Goal: Task Accomplishment & Management: Use online tool/utility

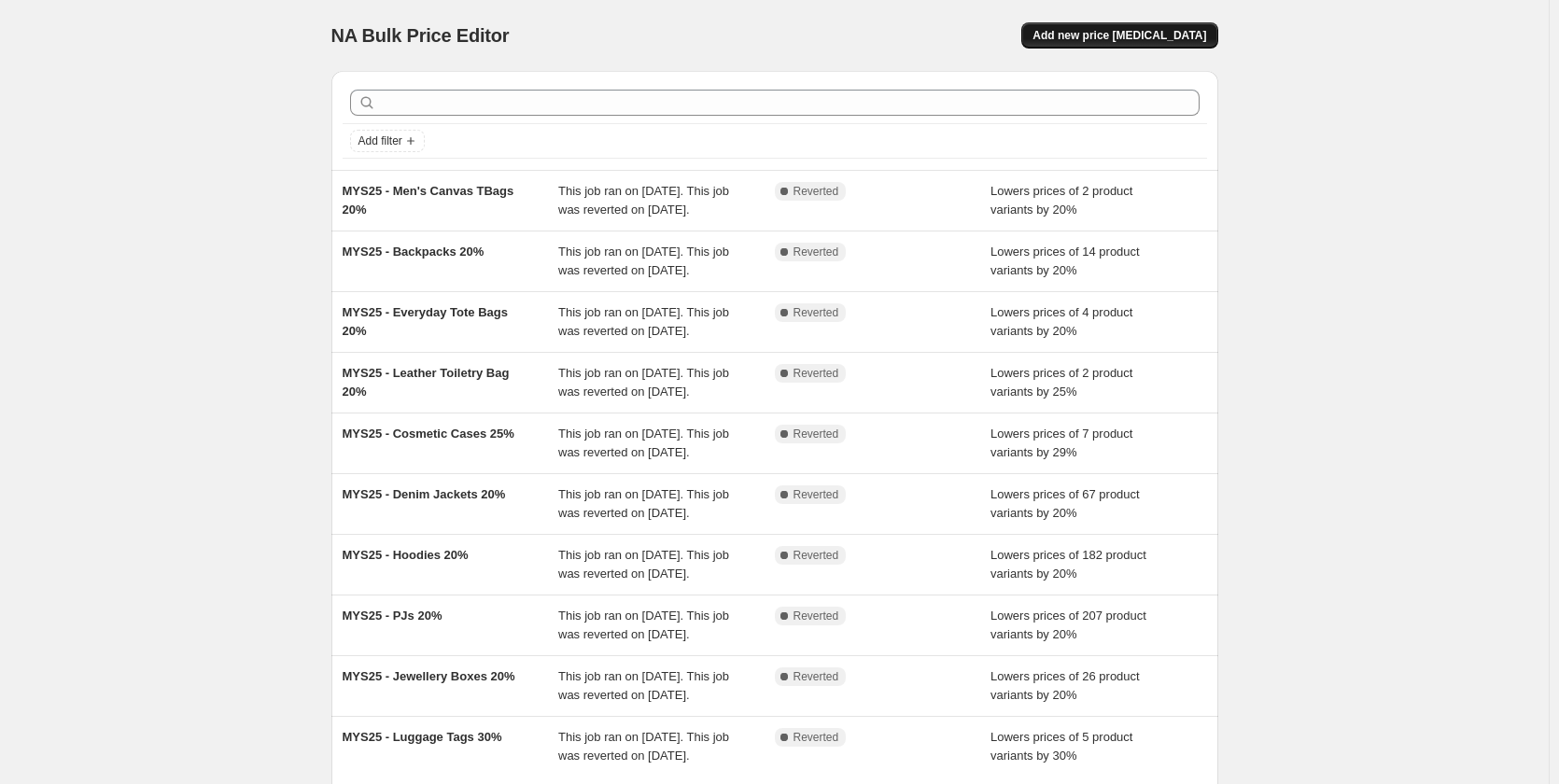
click at [1154, 45] on button "Add new price [MEDICAL_DATA]" at bounding box center [1119, 36] width 196 height 26
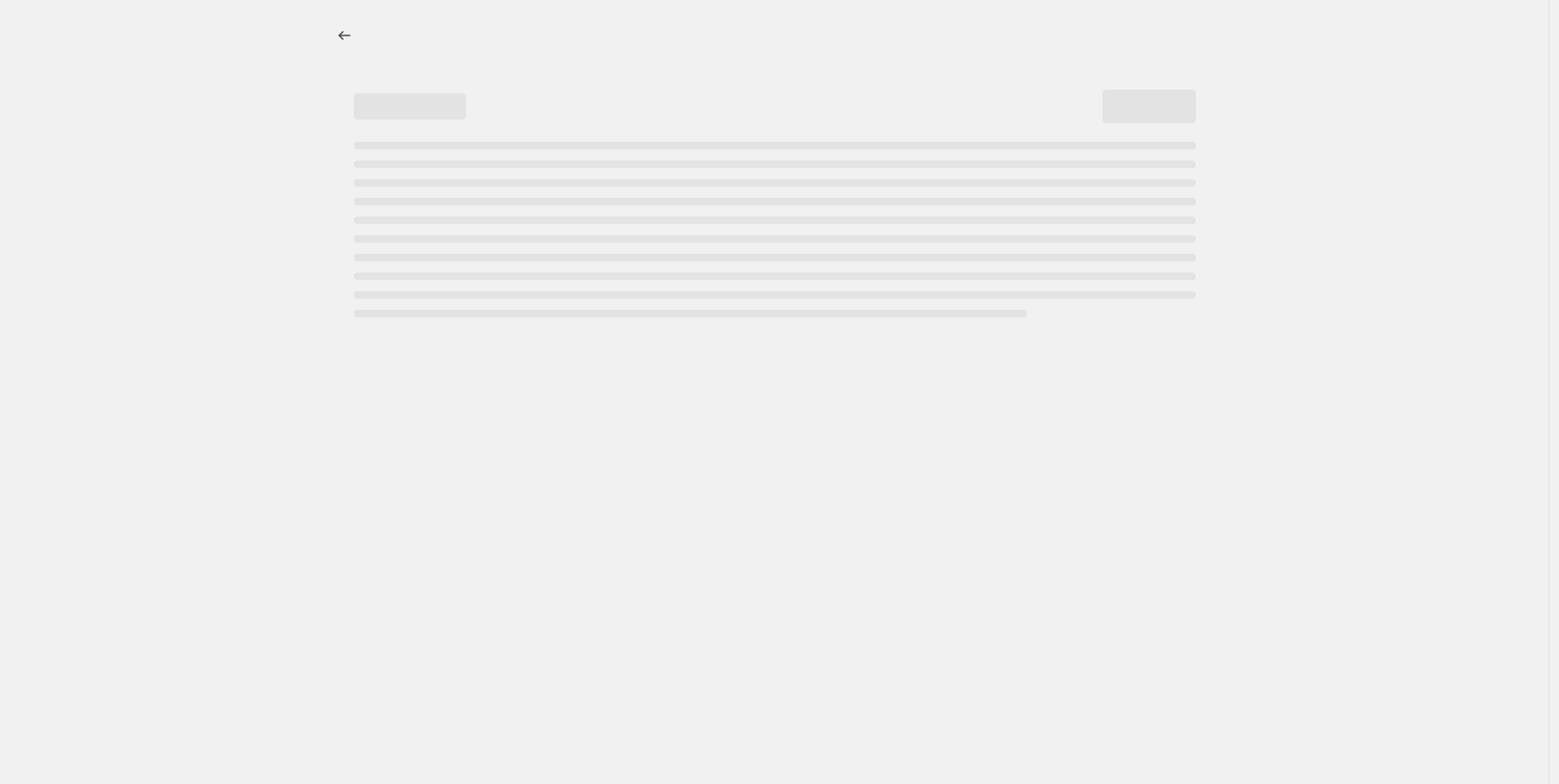
select select "percentage"
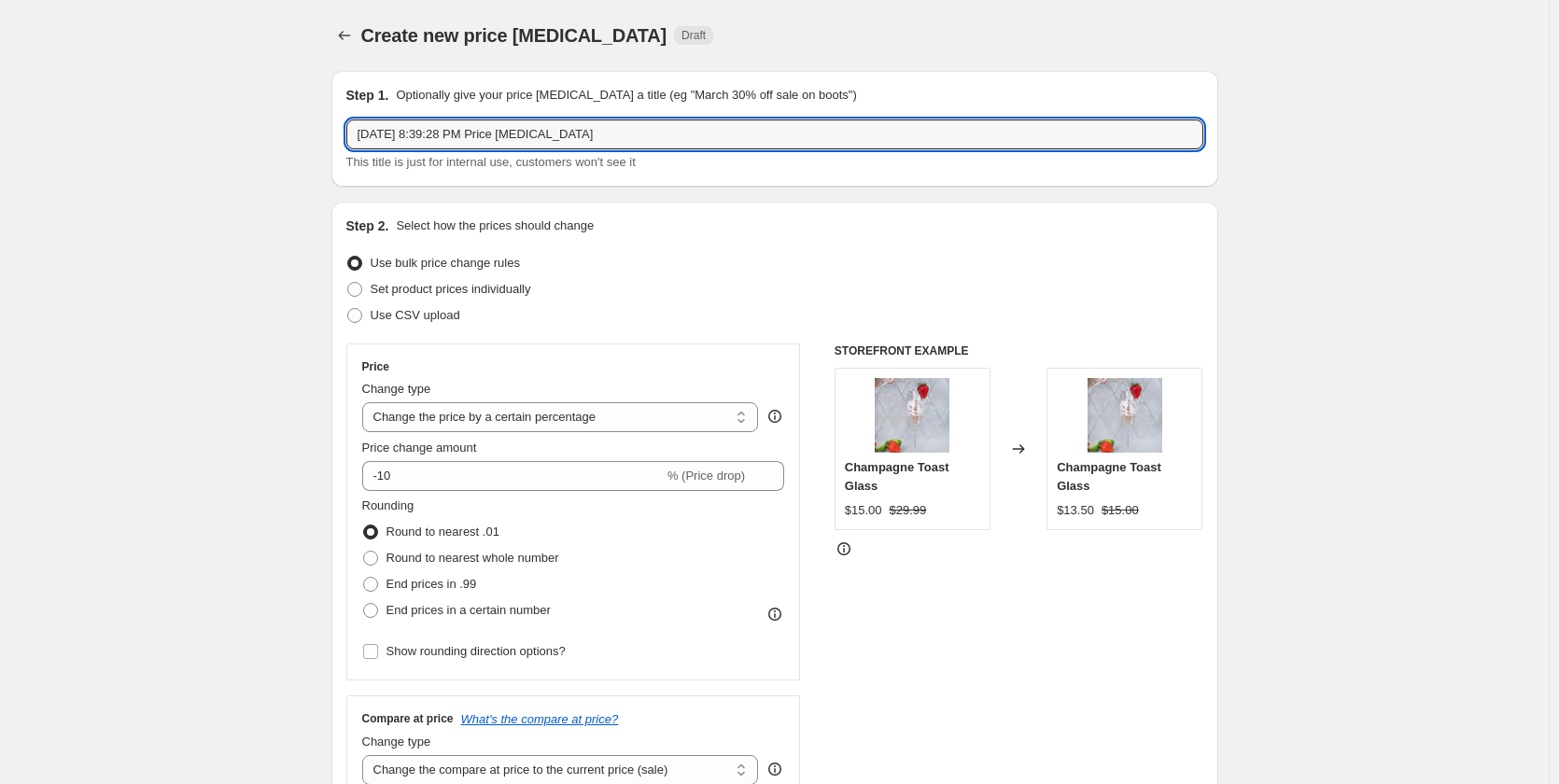
drag, startPoint x: 334, startPoint y: 109, endPoint x: 205, endPoint y: 103, distance: 129.1
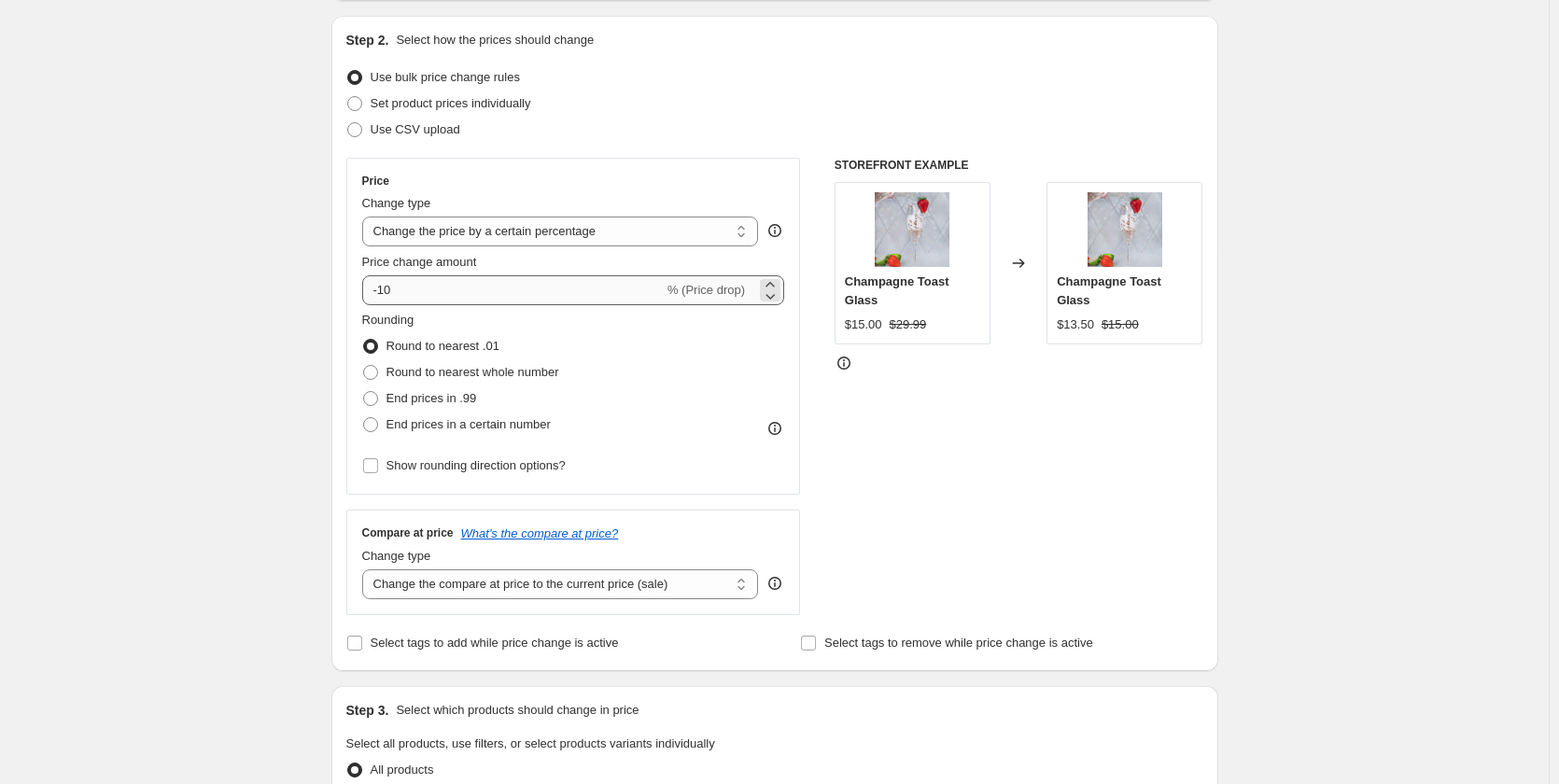
scroll to position [187, 0]
type input "Perm Price Change - Handbags"
click at [524, 237] on select "Change the price to a certain amount Change the price by a certain amount Chang…" at bounding box center [561, 231] width 396 height 30
select select "to"
click at [366, 216] on select "Change the price to a certain amount Change the price by a certain amount Chang…" at bounding box center [561, 231] width 396 height 30
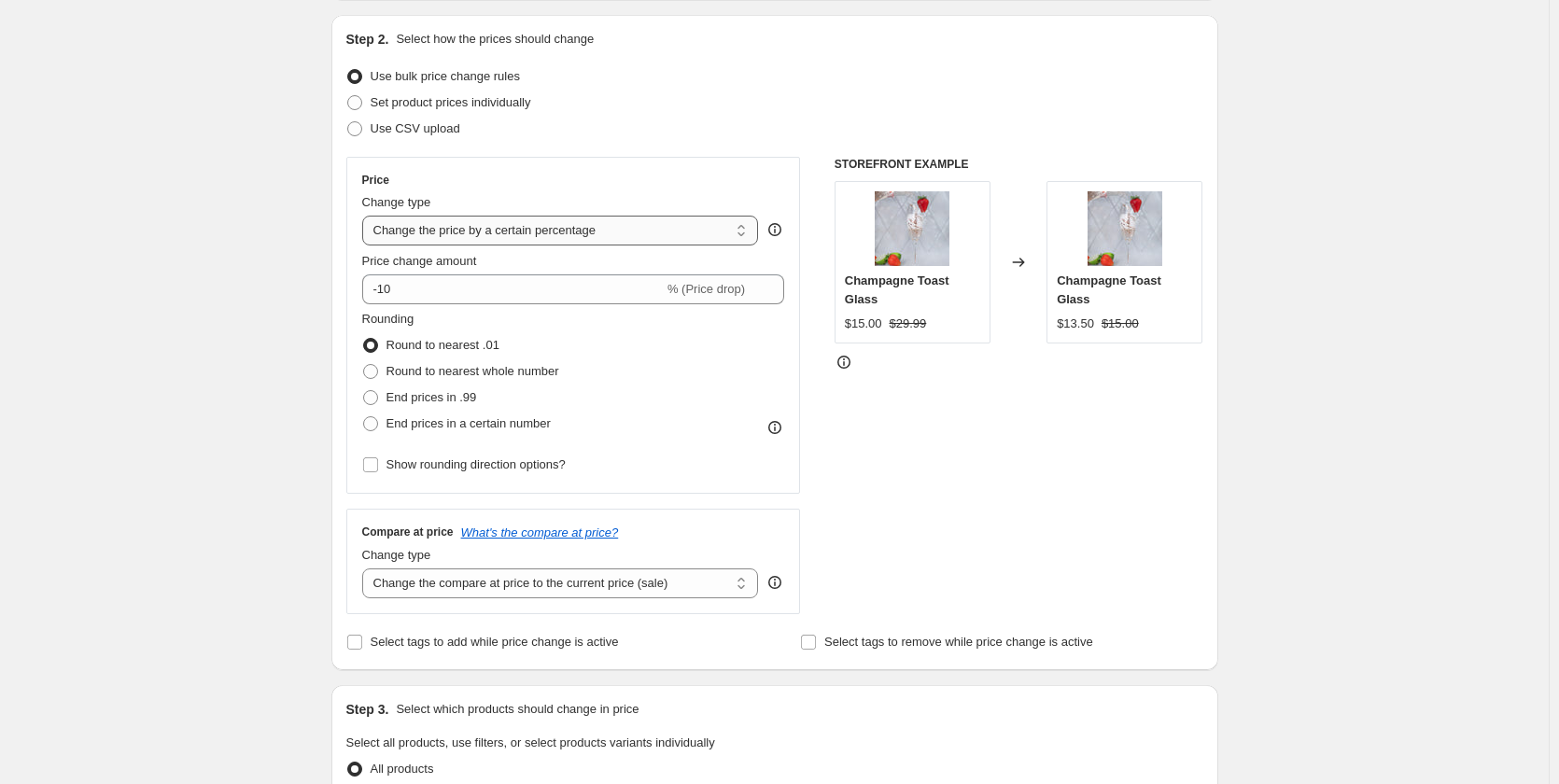
type input "80.00"
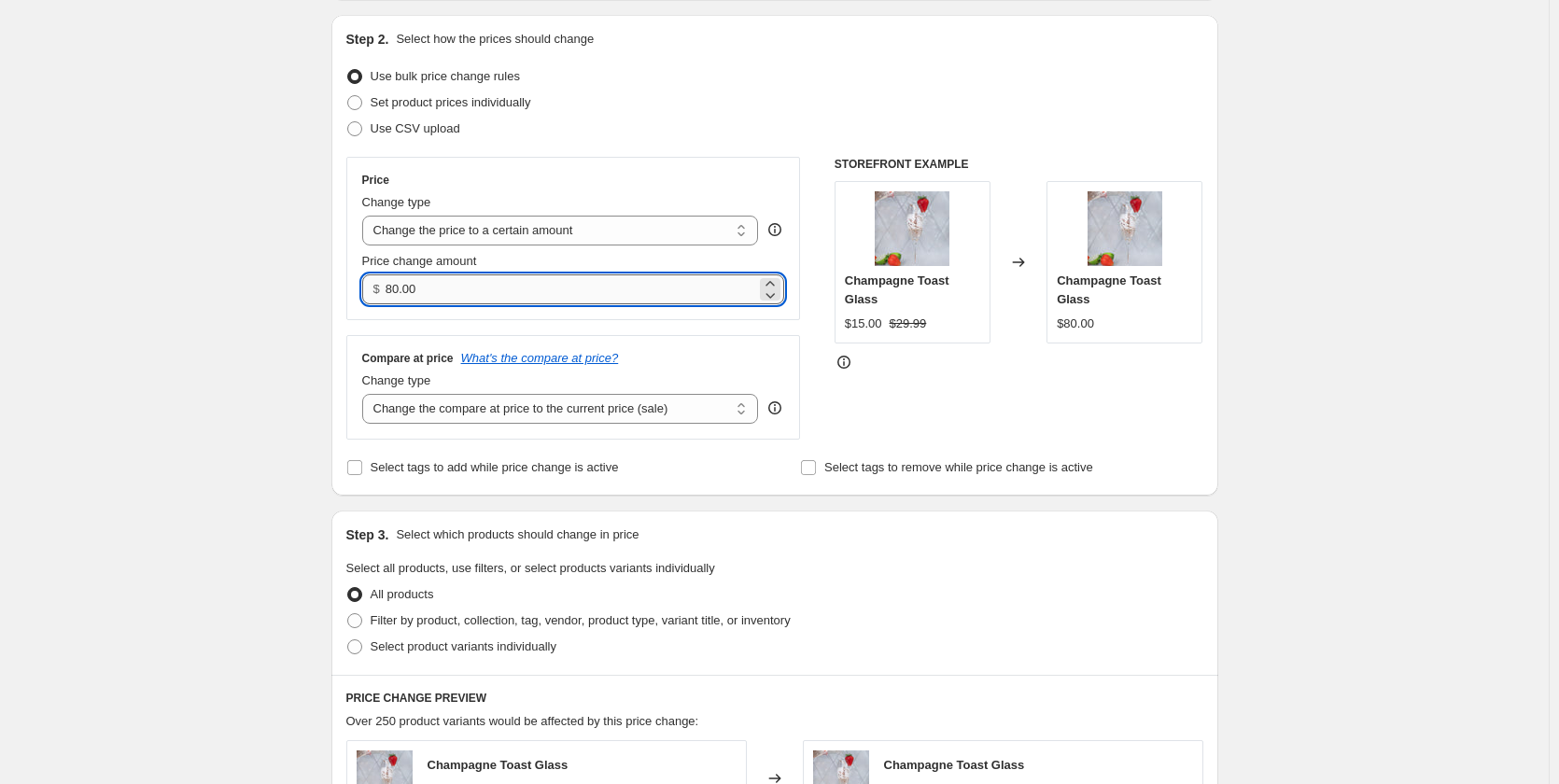
click at [496, 293] on input "80.00" at bounding box center [571, 289] width 371 height 30
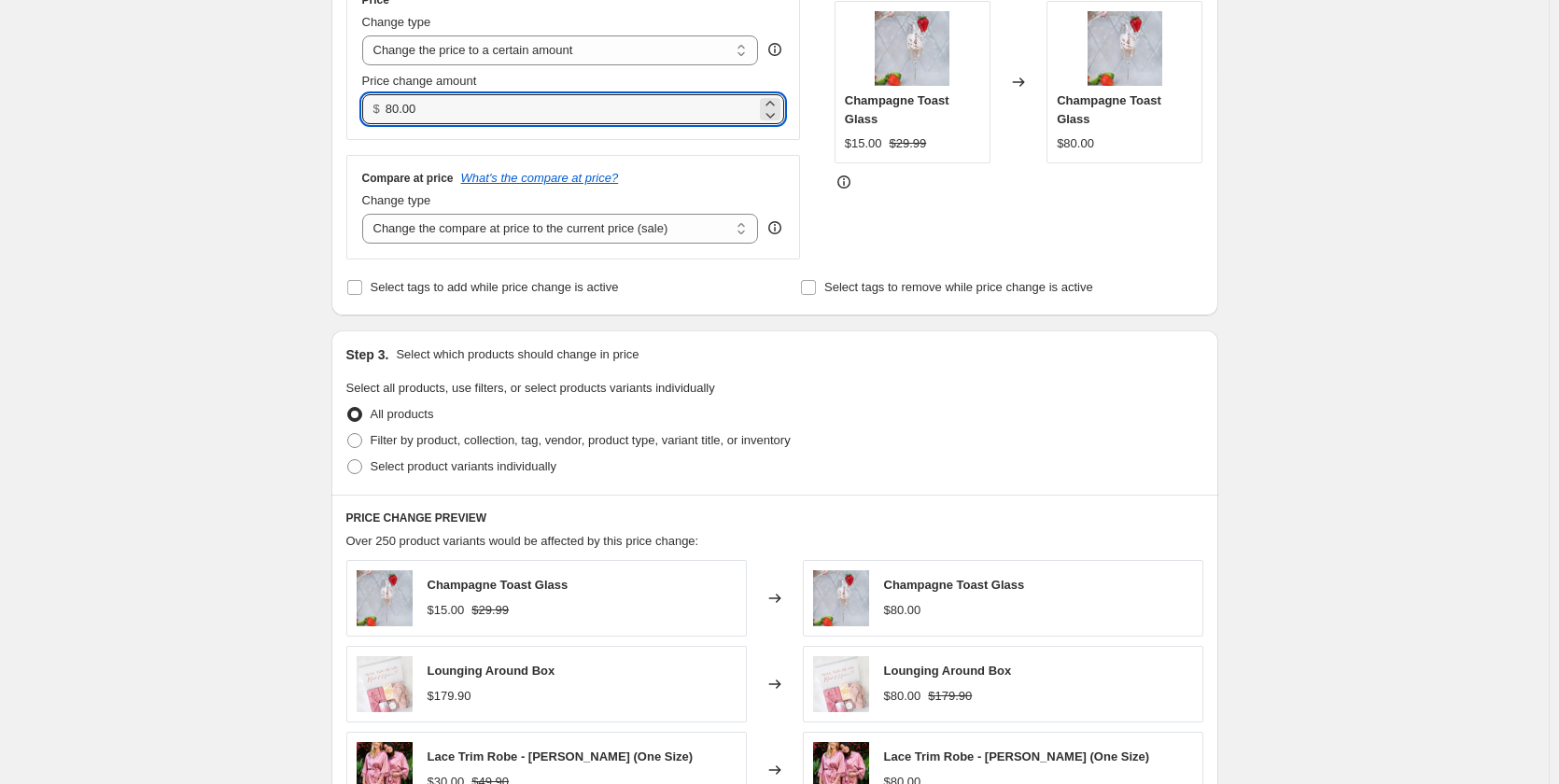
scroll to position [374, 0]
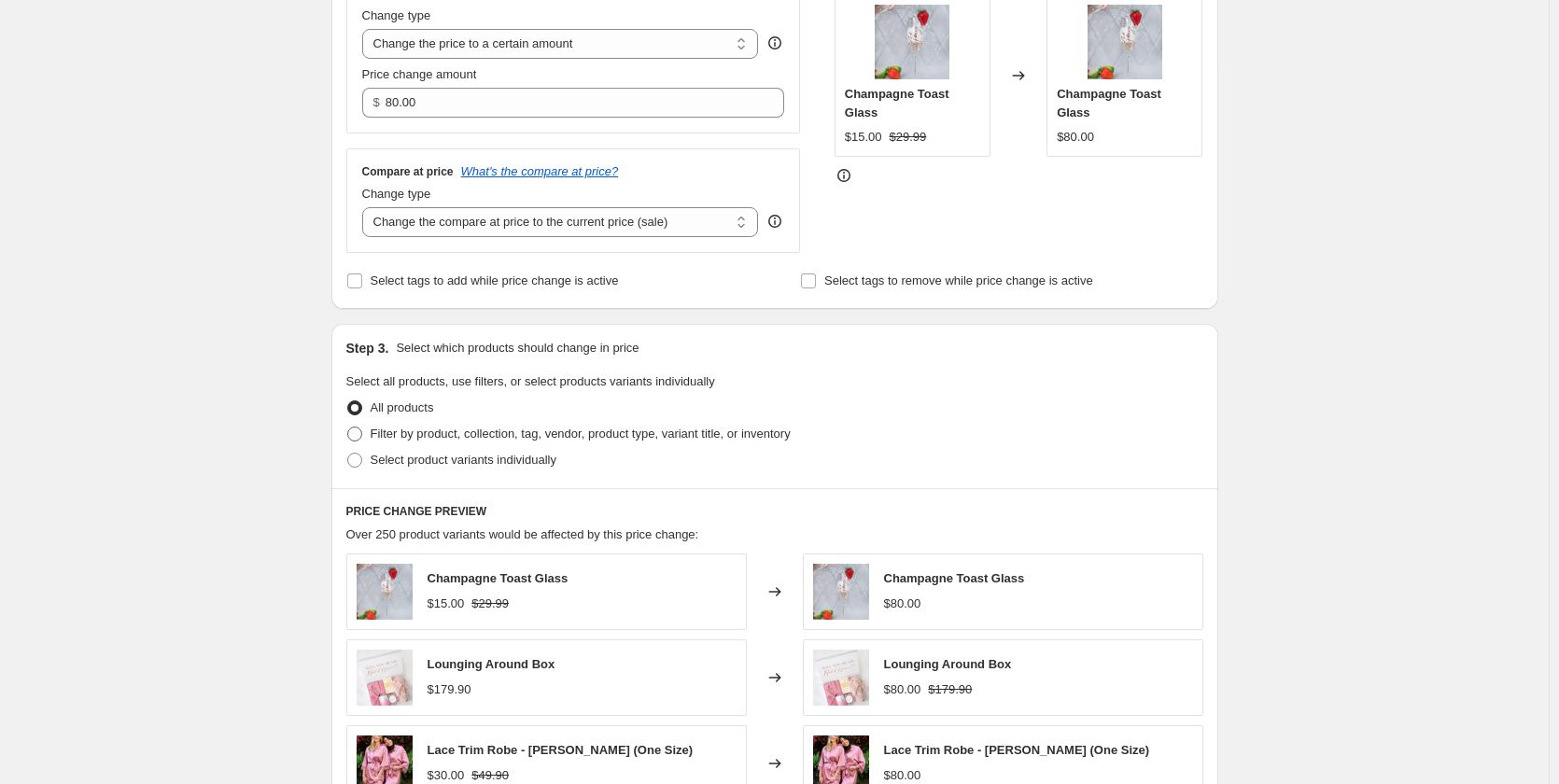
click at [454, 436] on span "Filter by product, collection, tag, vendor, product type, variant title, or inv…" at bounding box center [580, 433] width 420 height 14
click at [348, 427] on input "Filter by product, collection, tag, vendor, product type, variant title, or inv…" at bounding box center [347, 426] width 1 height 1
radio input "true"
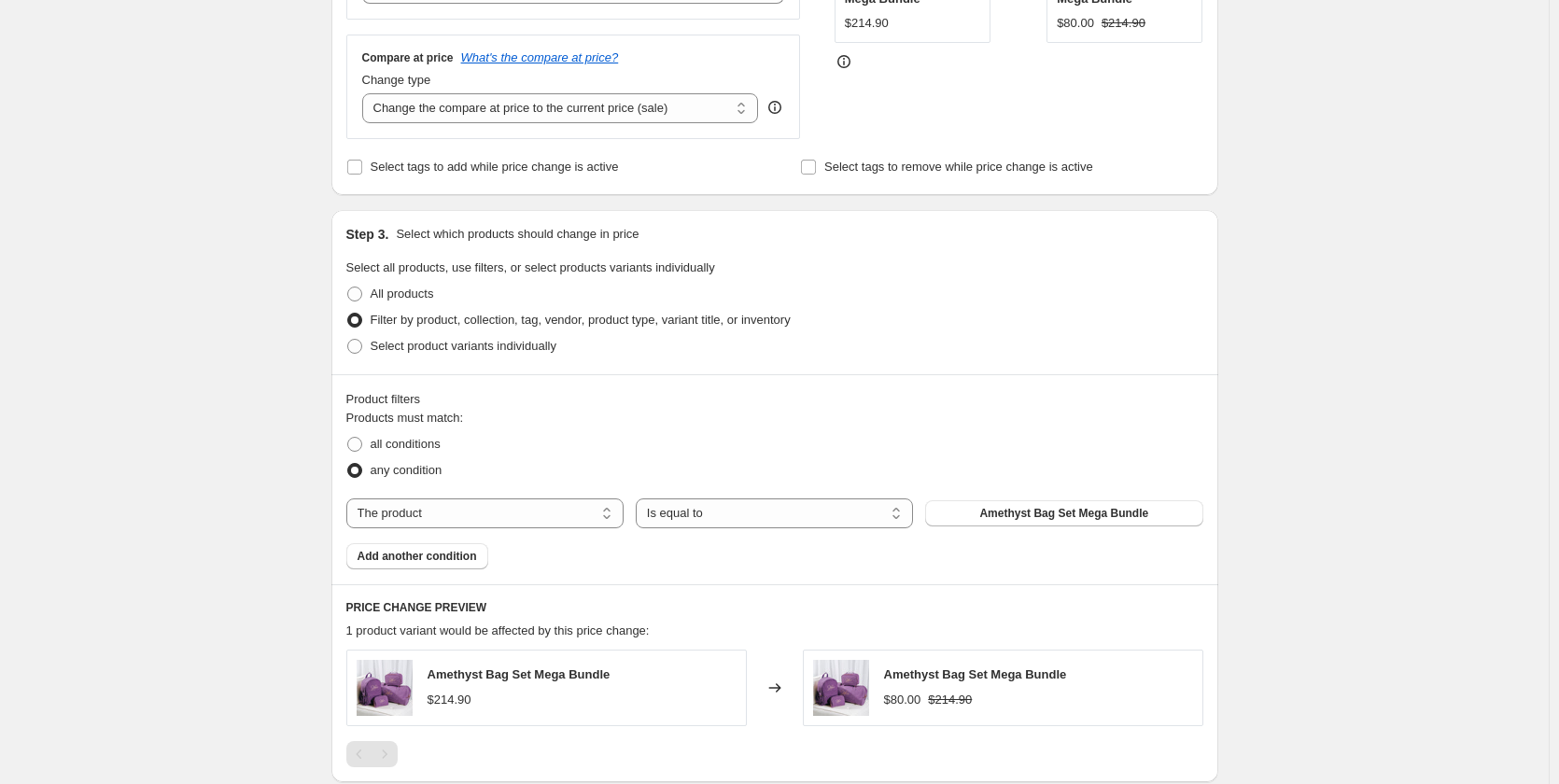
scroll to position [560, 0]
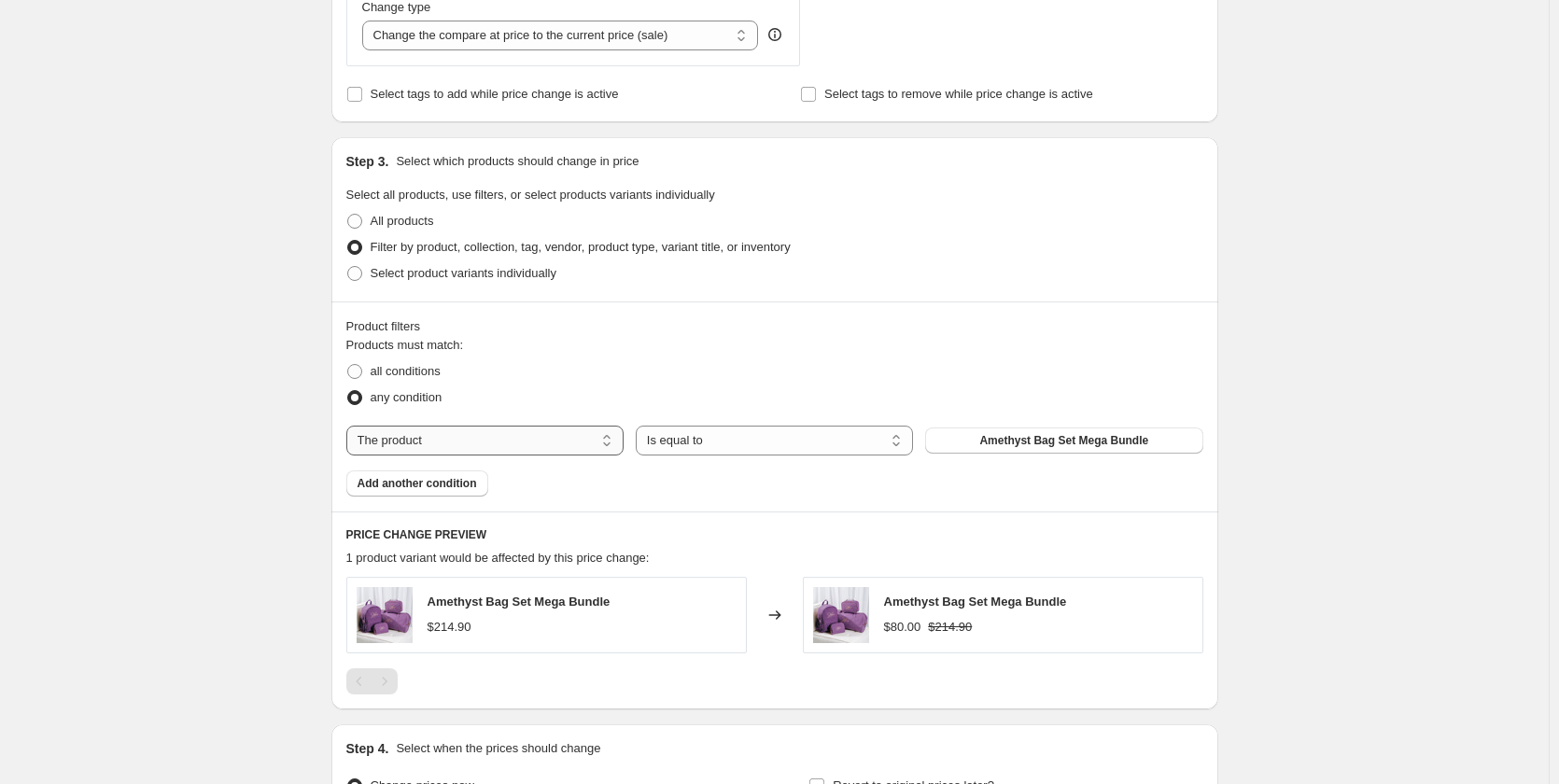
click at [465, 452] on select "The product The product's collection The product's tag The product's vendor The…" at bounding box center [485, 440] width 277 height 30
select select "collection"
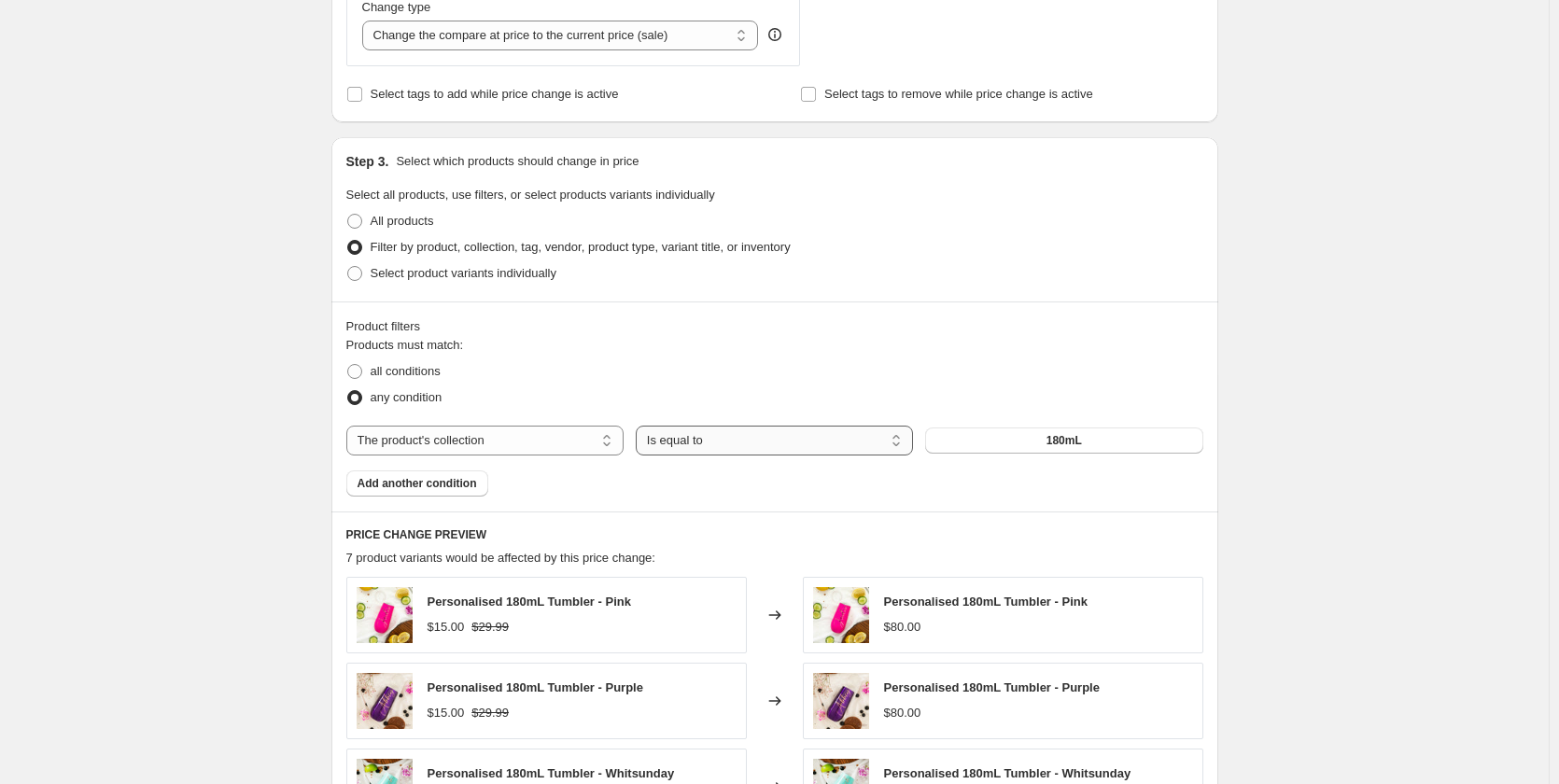
click at [718, 441] on select "Is equal to Is not equal to" at bounding box center [774, 440] width 277 height 30
click at [715, 443] on select "Is equal to Is not equal to" at bounding box center [774, 440] width 277 height 30
click at [1058, 448] on span "180mL" at bounding box center [1064, 440] width 36 height 15
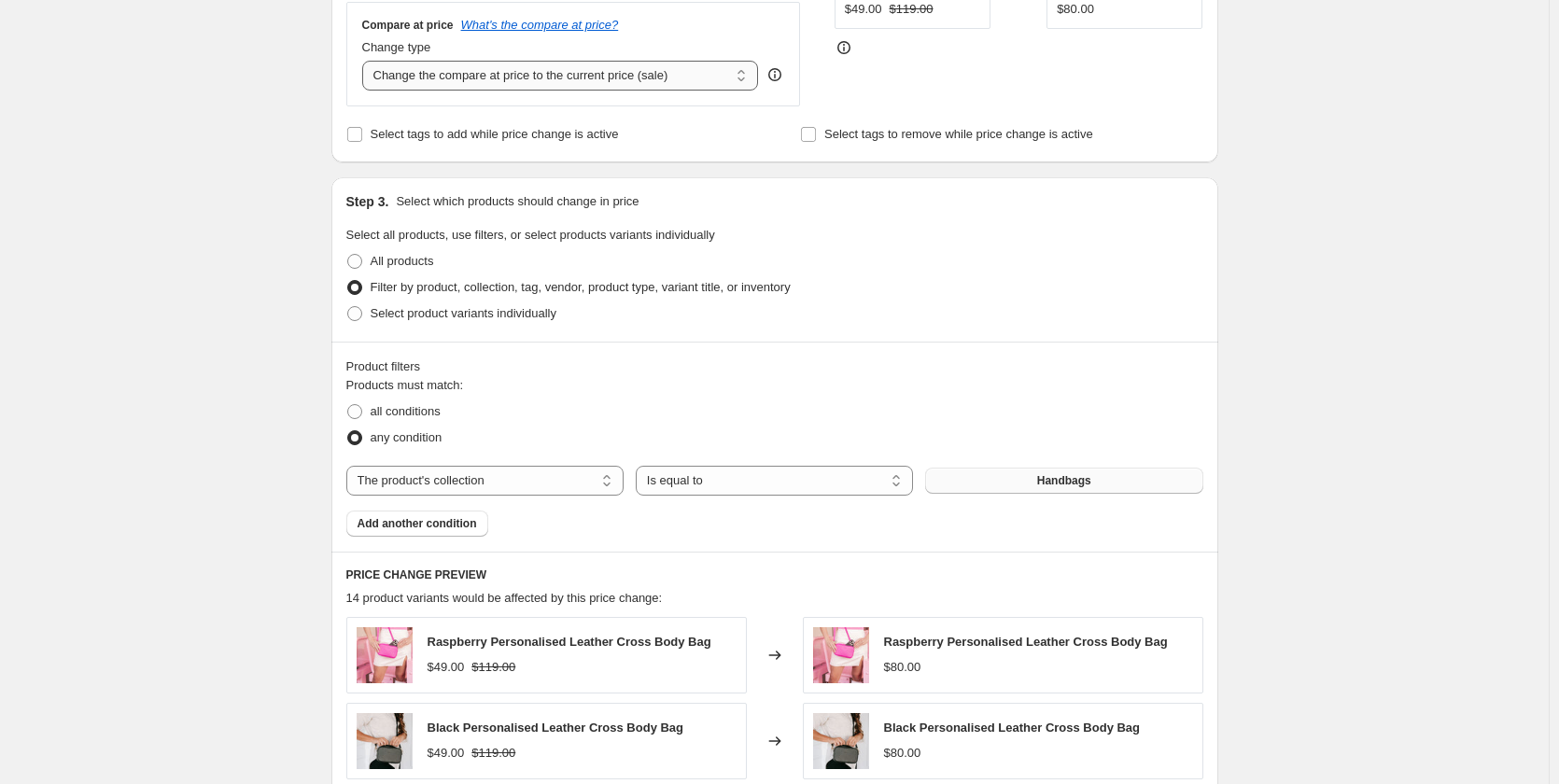
scroll to position [280, 0]
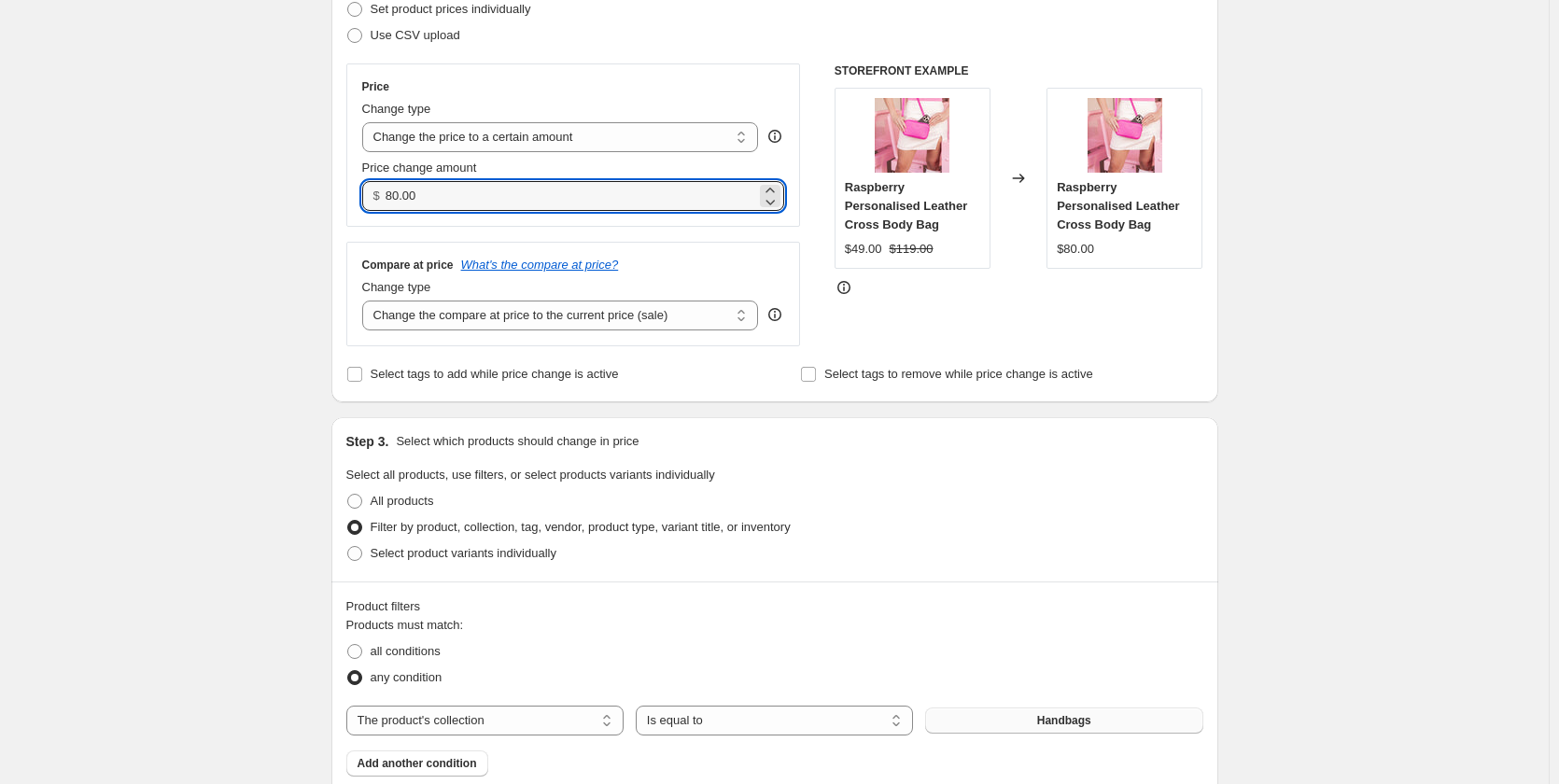
drag, startPoint x: 451, startPoint y: 192, endPoint x: 335, endPoint y: 191, distance: 116.0
click at [335, 191] on div "Step 2. Select how the prices should change Use bulk price change rules Set pro…" at bounding box center [775, 162] width 887 height 481
type input "59.00"
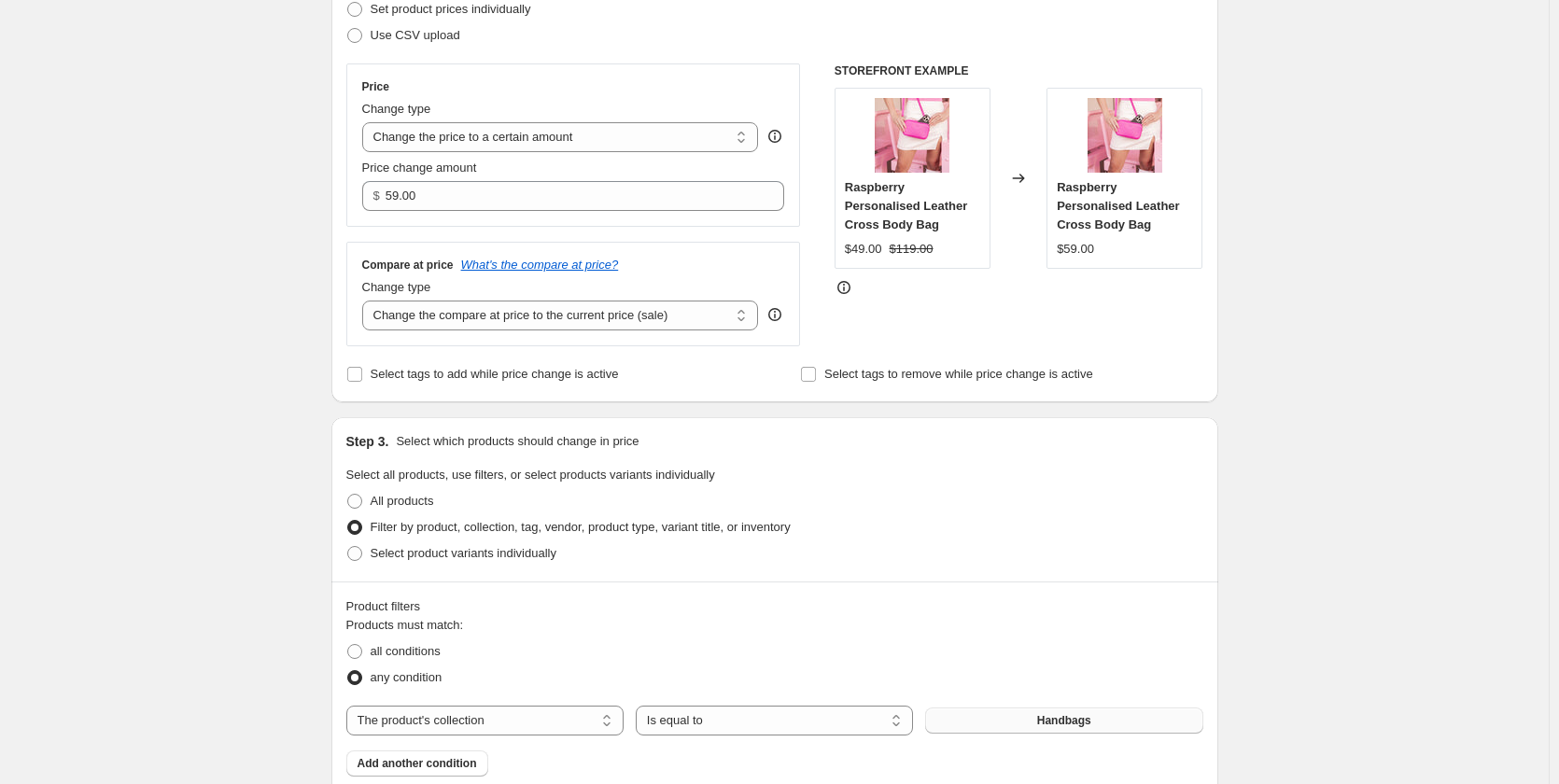
click at [946, 283] on div "STOREFRONT EXAMPLE Raspberry Personalised Leather Cross Body Bag $49.00 $119.00…" at bounding box center [1019, 205] width 369 height 283
click at [976, 480] on fieldset "Select all products, use filters, or select products variants individually All …" at bounding box center [775, 515] width 857 height 100
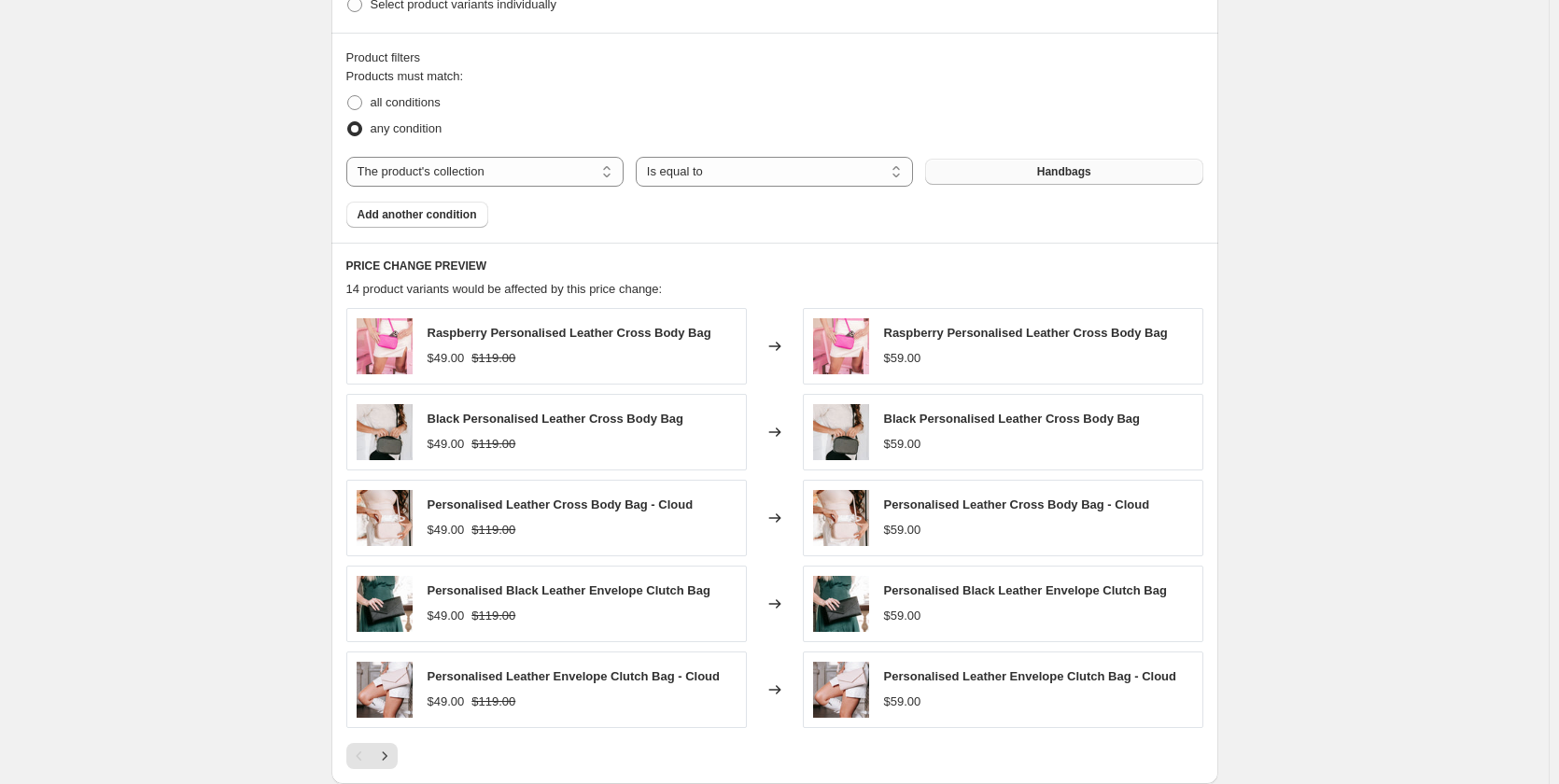
scroll to position [840, 0]
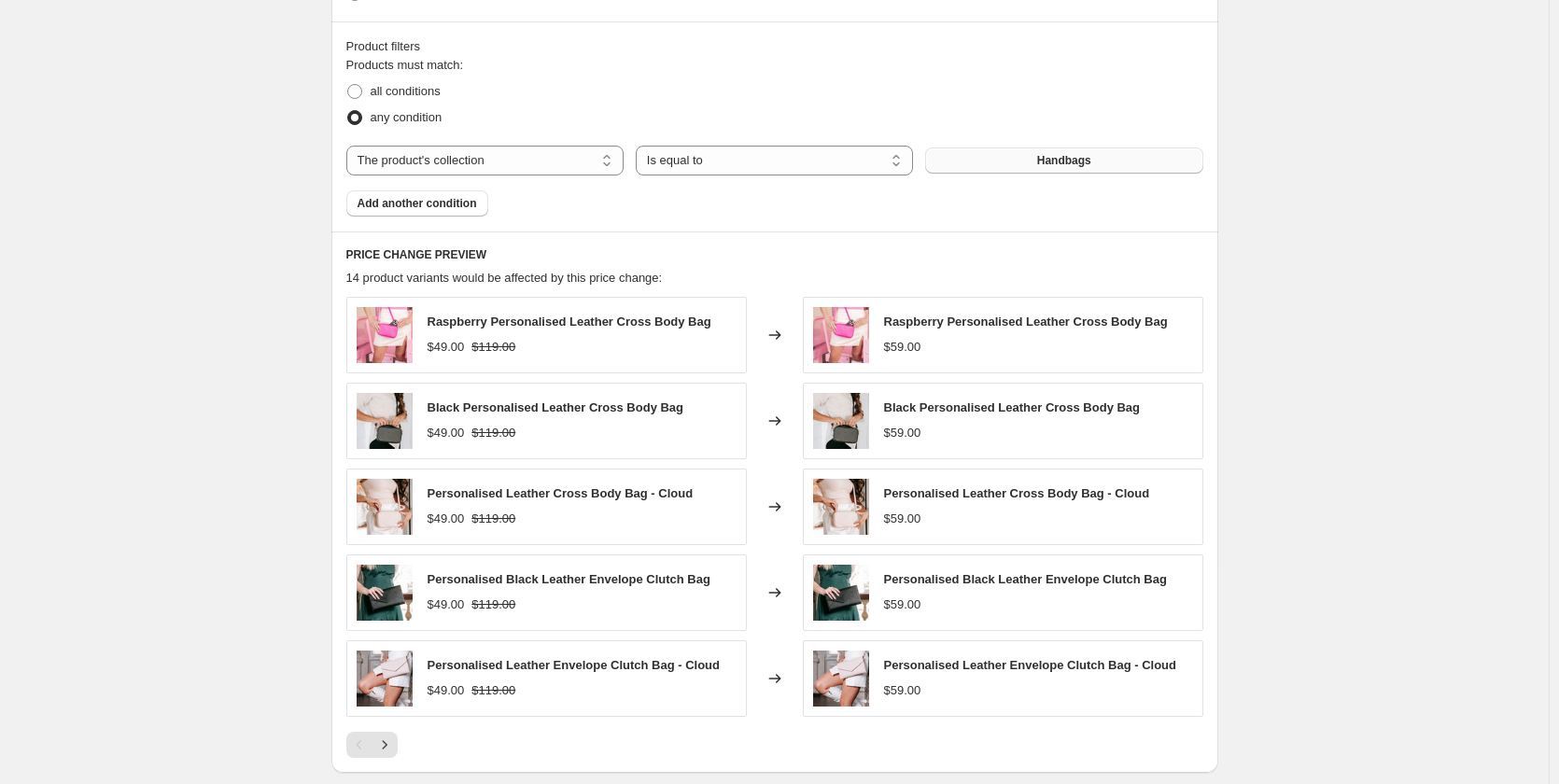
click at [1253, 445] on div "Create new price [MEDICAL_DATA]. This page is ready Create new price [MEDICAL_D…" at bounding box center [774, 111] width 1549 height 1902
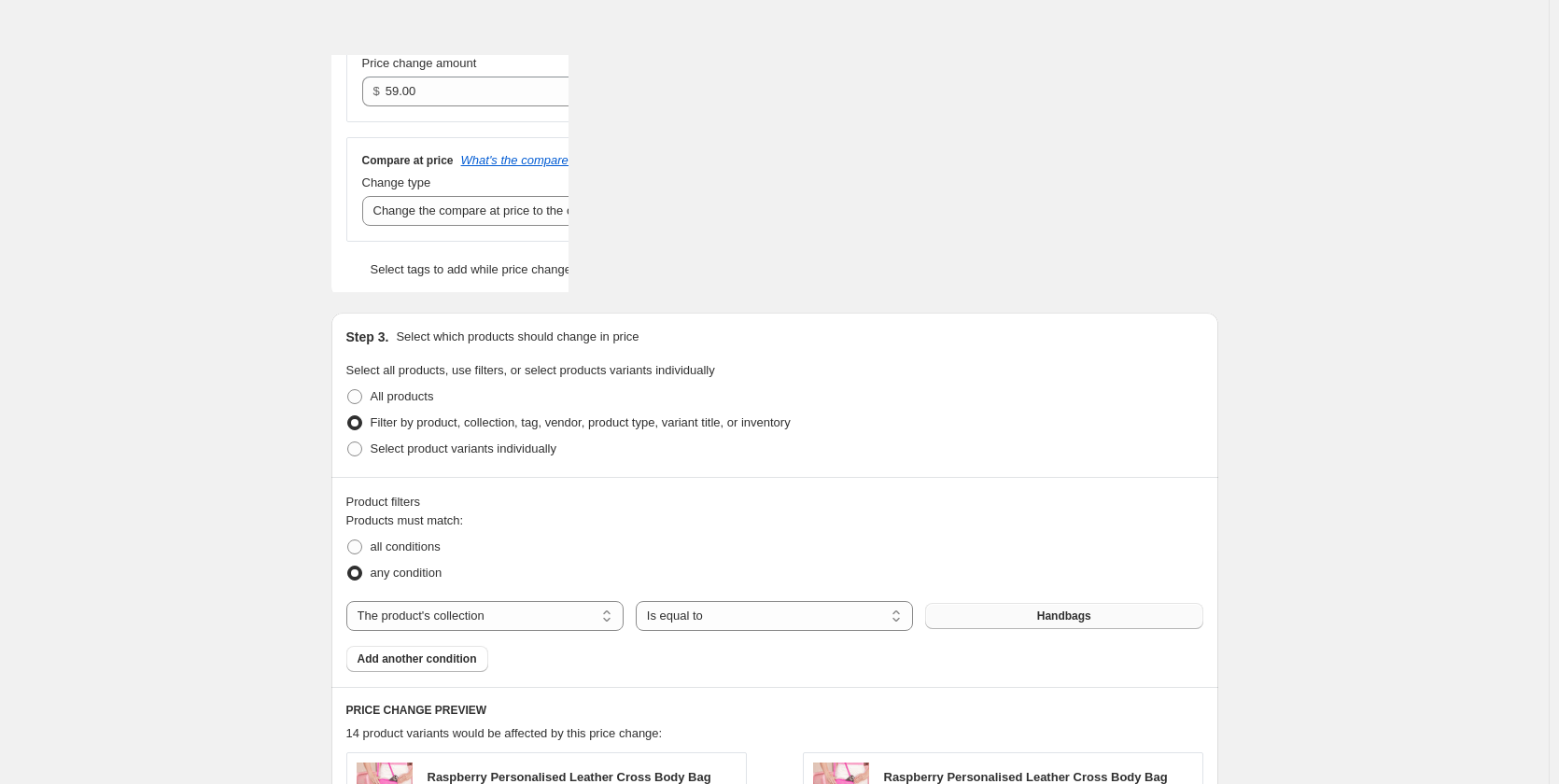
scroll to position [374, 0]
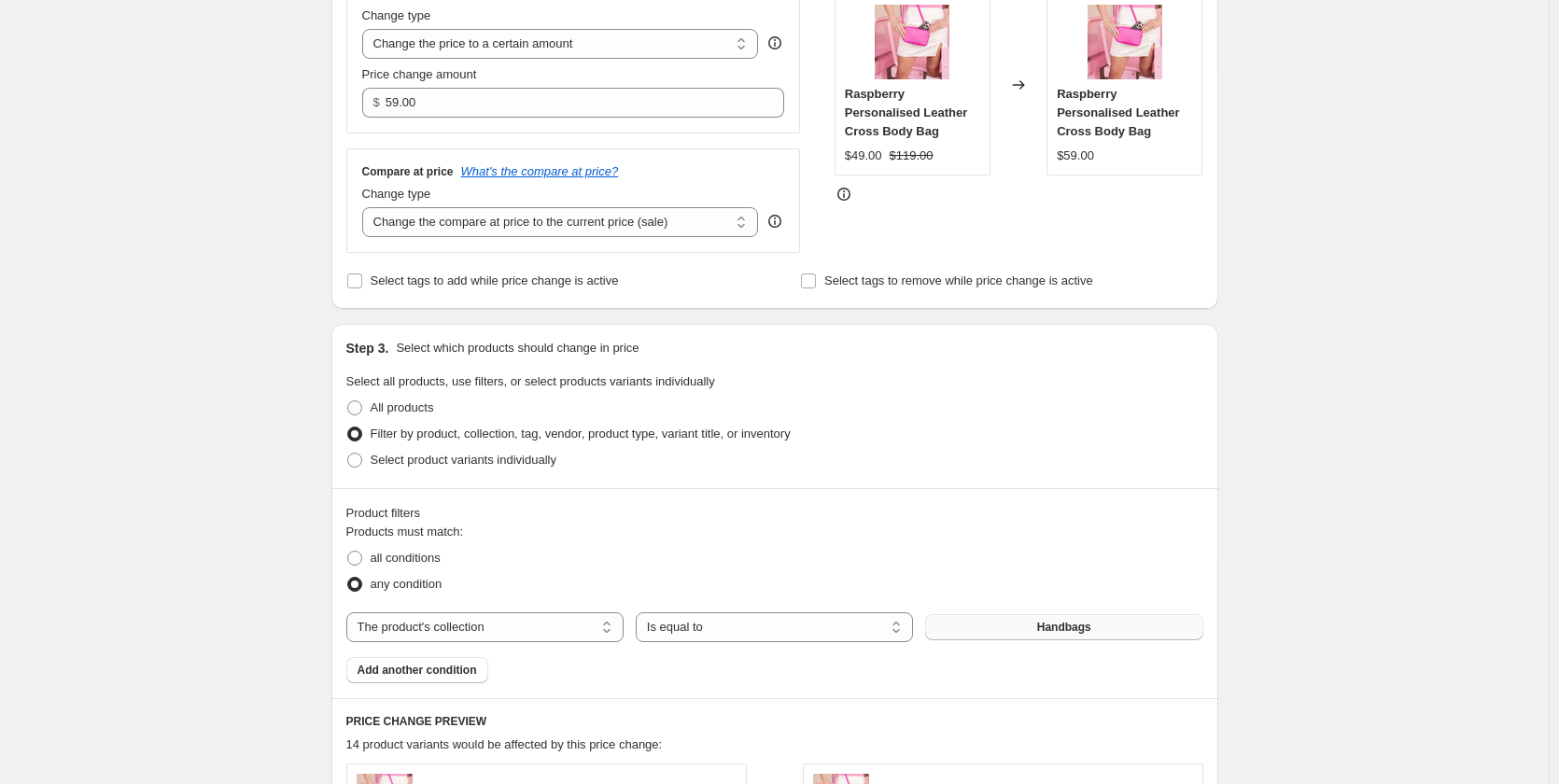
click at [992, 429] on div "Filter by product, collection, tag, vendor, product type, variant title, or inv…" at bounding box center [775, 434] width 857 height 26
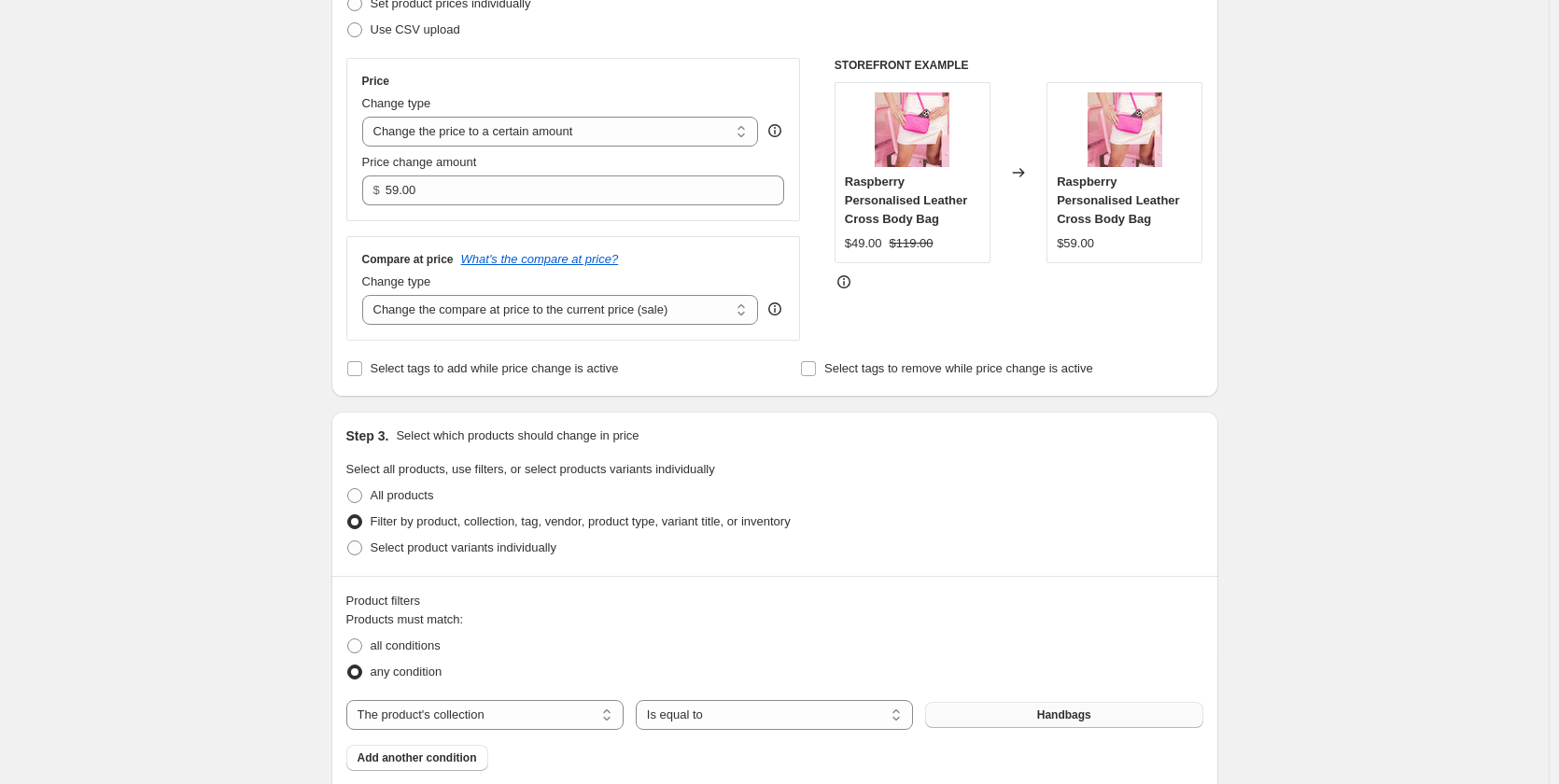
scroll to position [187, 0]
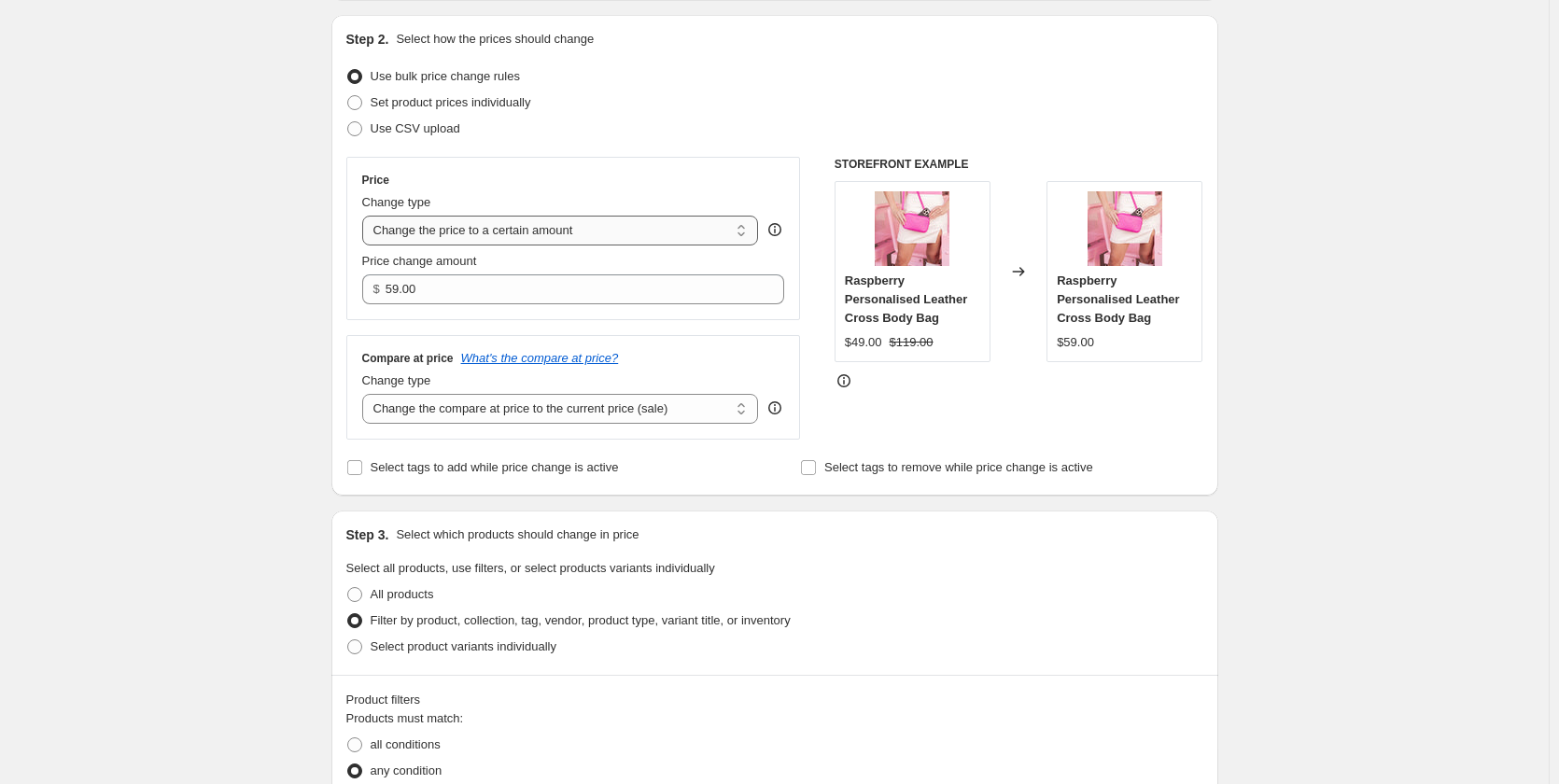
click at [597, 221] on select "Change the price to a certain amount Change the price by a certain amount Chang…" at bounding box center [561, 231] width 396 height 30
click at [708, 171] on div "Price Change type Change the price to a certain amount Change the price by a ce…" at bounding box center [574, 238] width 455 height 163
click at [504, 411] on select "Change the compare at price to the current price (sale) Change the compare at p…" at bounding box center [561, 408] width 396 height 30
select select "to"
click at [366, 394] on select "Change the compare at price to the current price (sale) Change the compare at p…" at bounding box center [561, 408] width 396 height 30
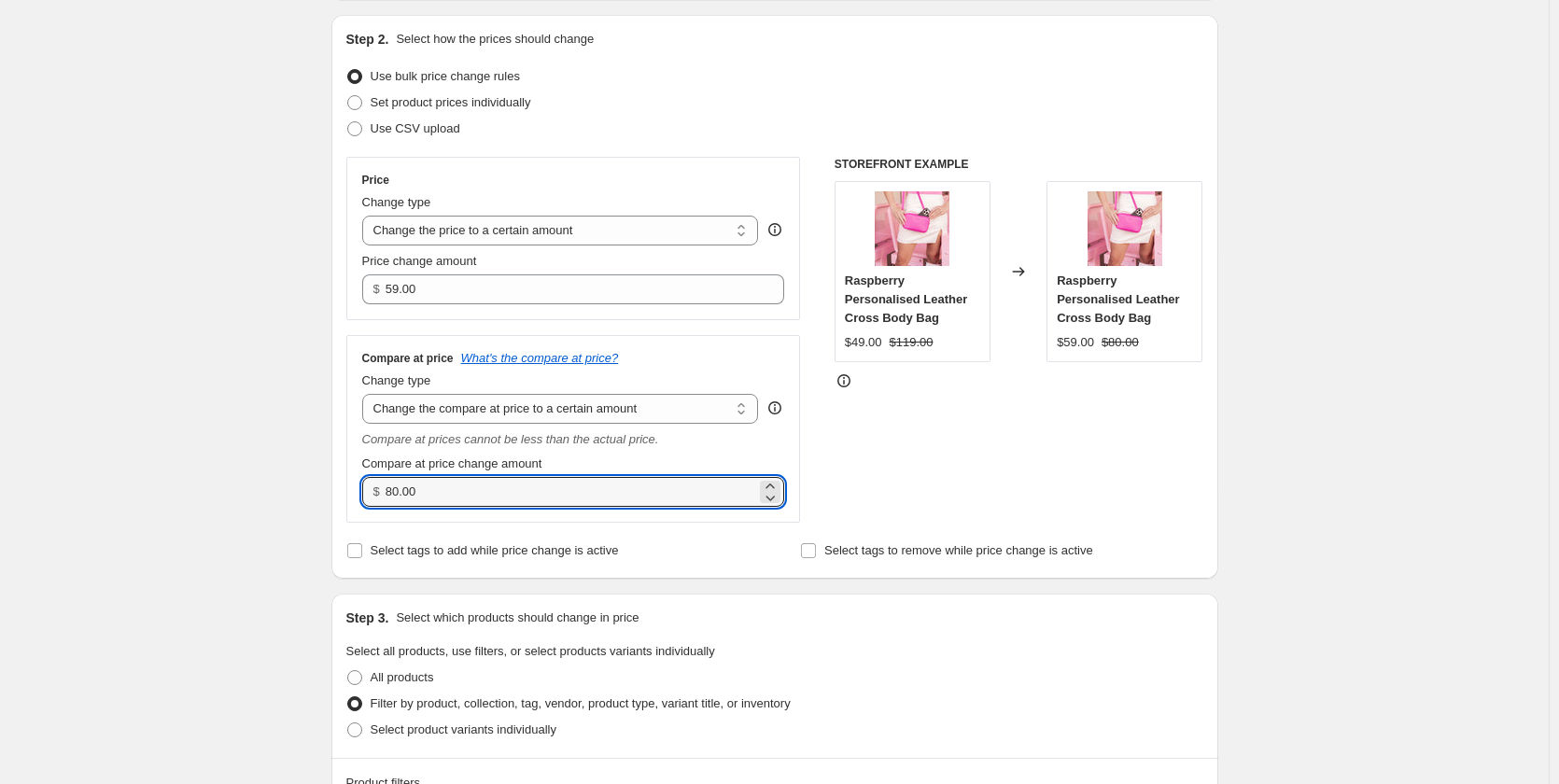
drag, startPoint x: 437, startPoint y: 500, endPoint x: 347, endPoint y: 494, distance: 90.2
click at [349, 493] on div "Step 2. Select how the prices should change Use bulk price change rules Set pro…" at bounding box center [775, 297] width 887 height 563
type input "119.00"
click at [1037, 455] on div "STOREFRONT EXAMPLE Raspberry Personalised Leather Cross Body Bag $49.00 $119.00…" at bounding box center [1019, 340] width 369 height 366
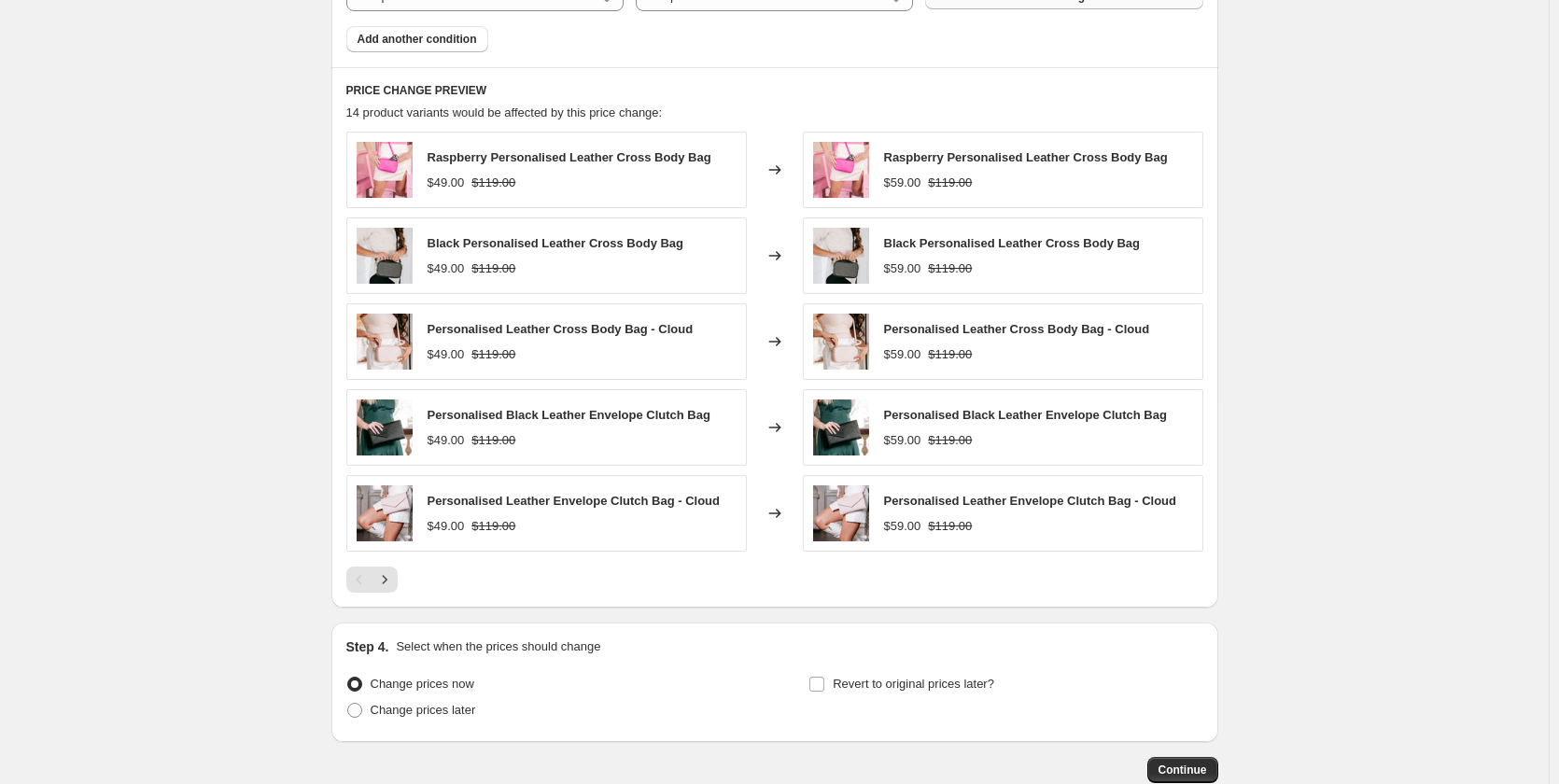
scroll to position [1201, 0]
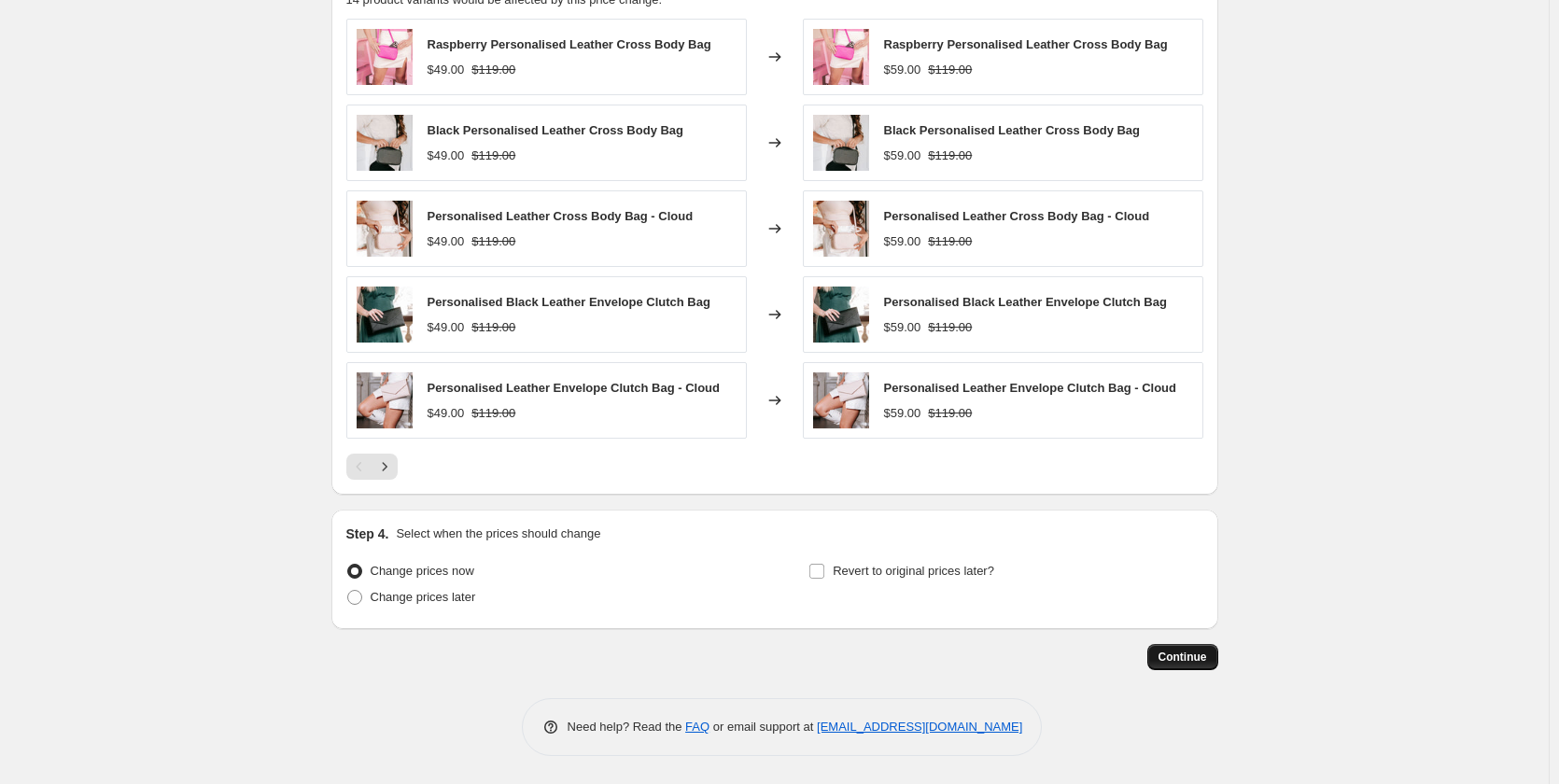
click at [1173, 656] on span "Continue" at bounding box center [1183, 657] width 49 height 15
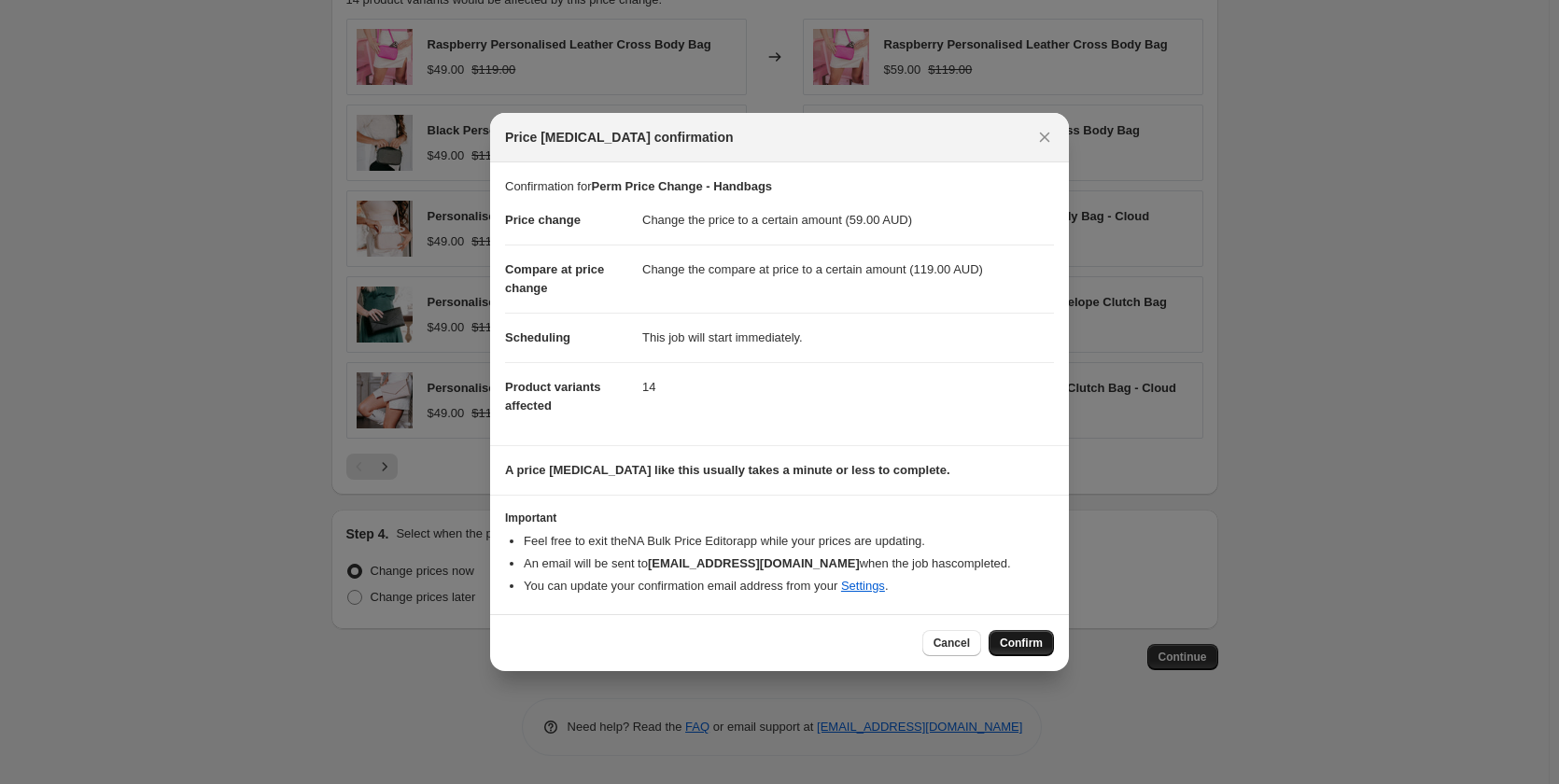
click at [1011, 642] on span "Confirm" at bounding box center [1022, 643] width 43 height 15
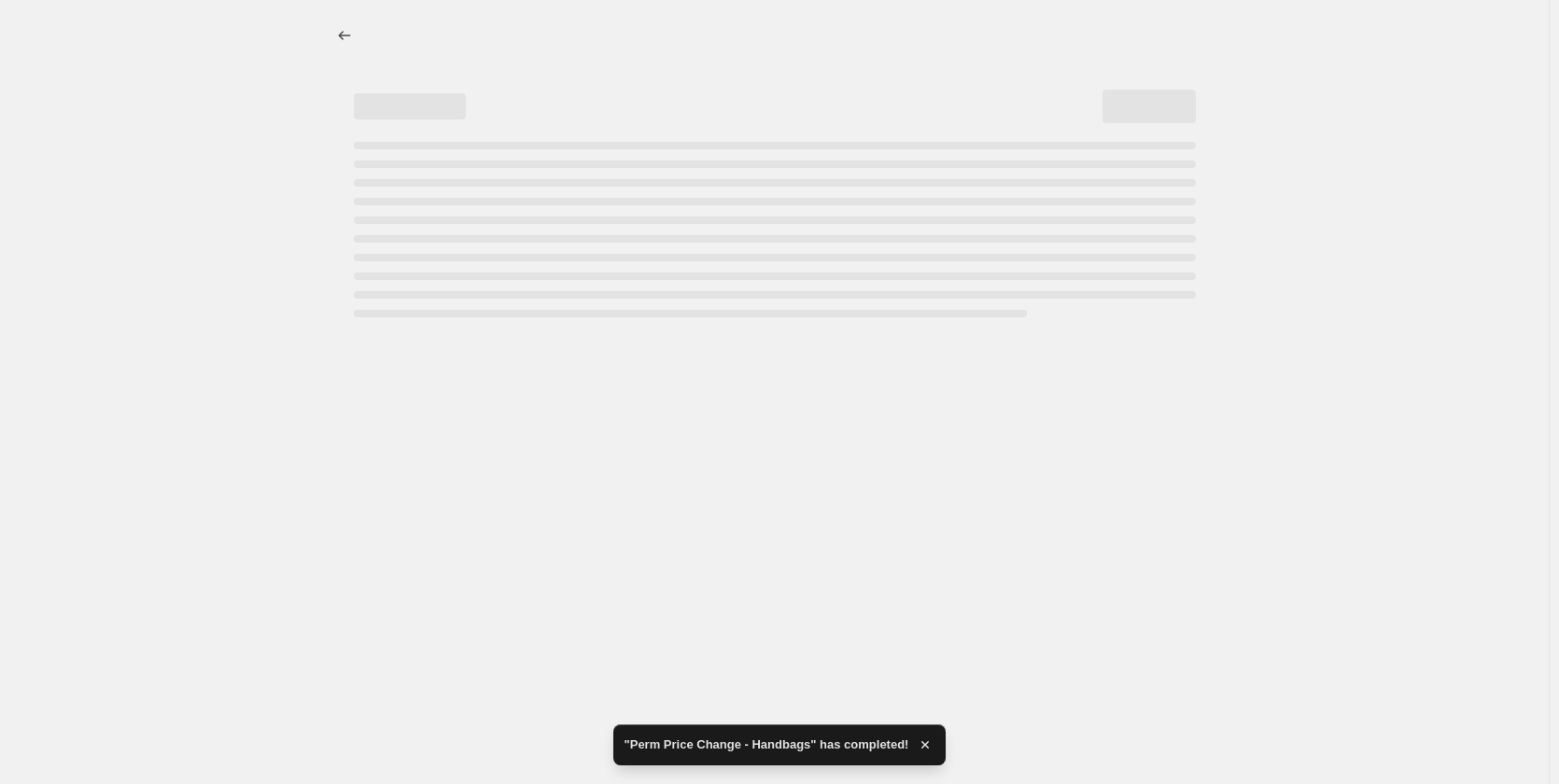
select select "to"
select select "collection"
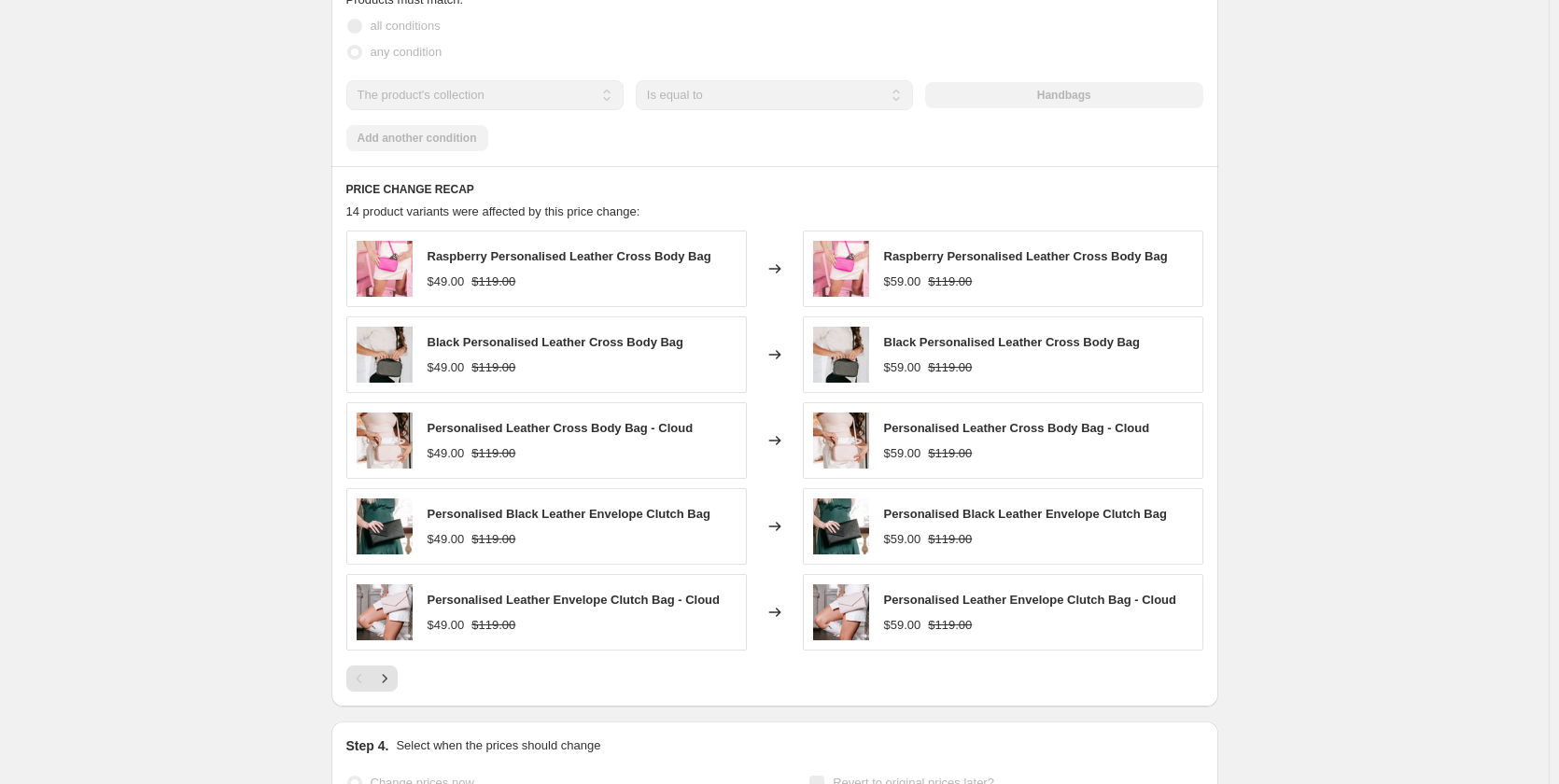
scroll to position [1337, 0]
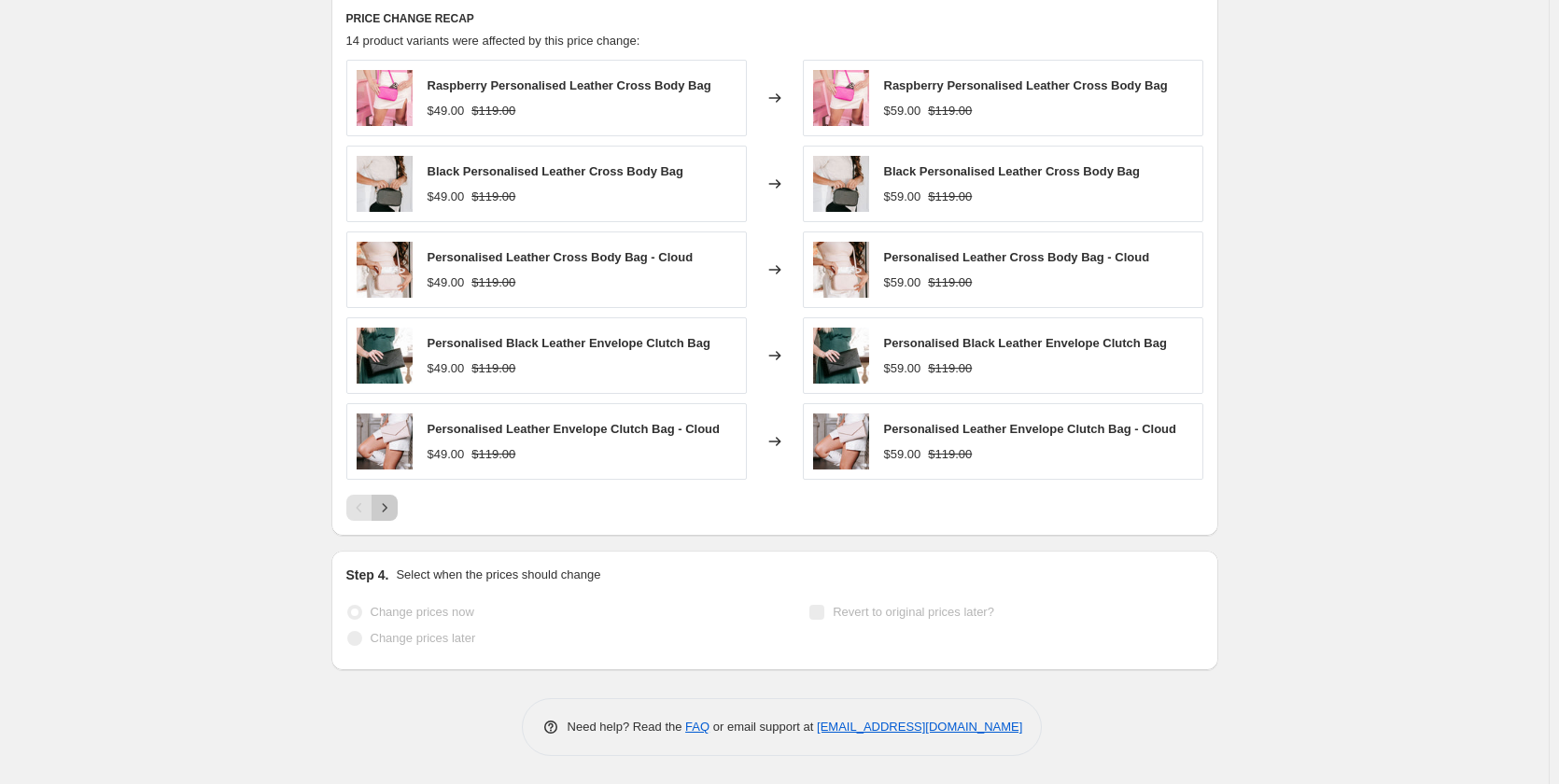
click at [389, 509] on icon "Next" at bounding box center [385, 508] width 19 height 19
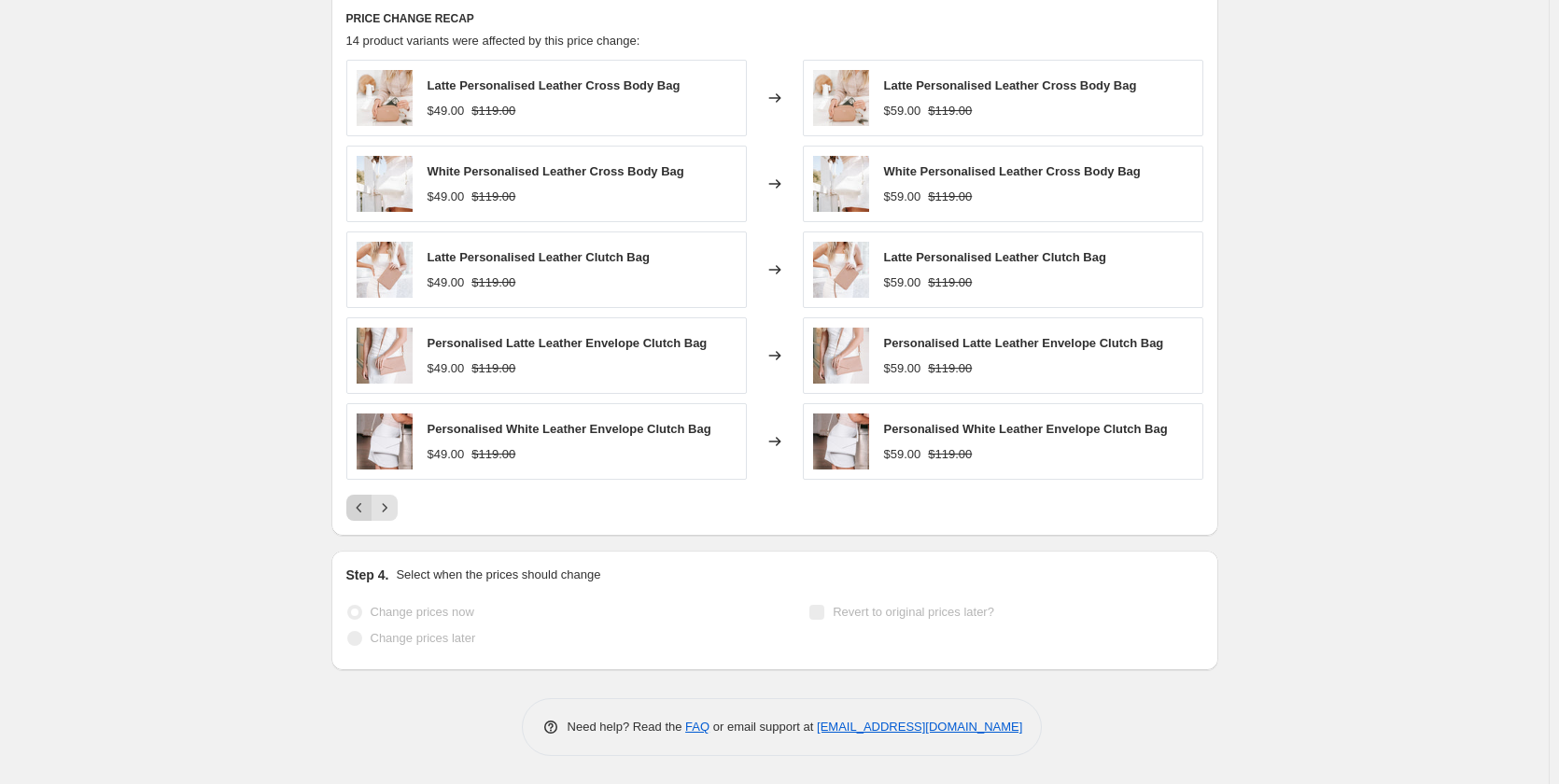
click at [369, 511] on icon "Previous" at bounding box center [360, 508] width 19 height 19
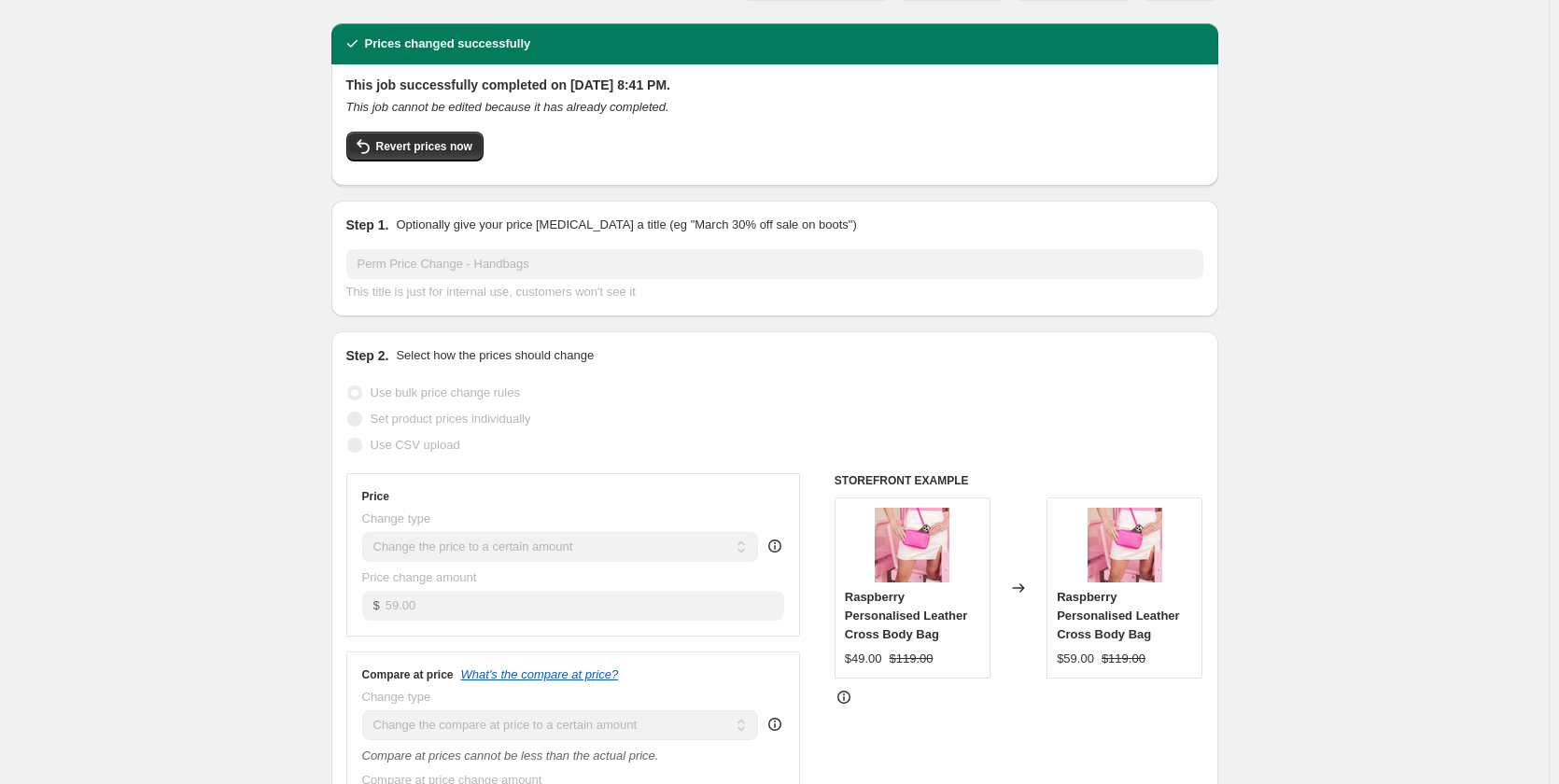
scroll to position [0, 0]
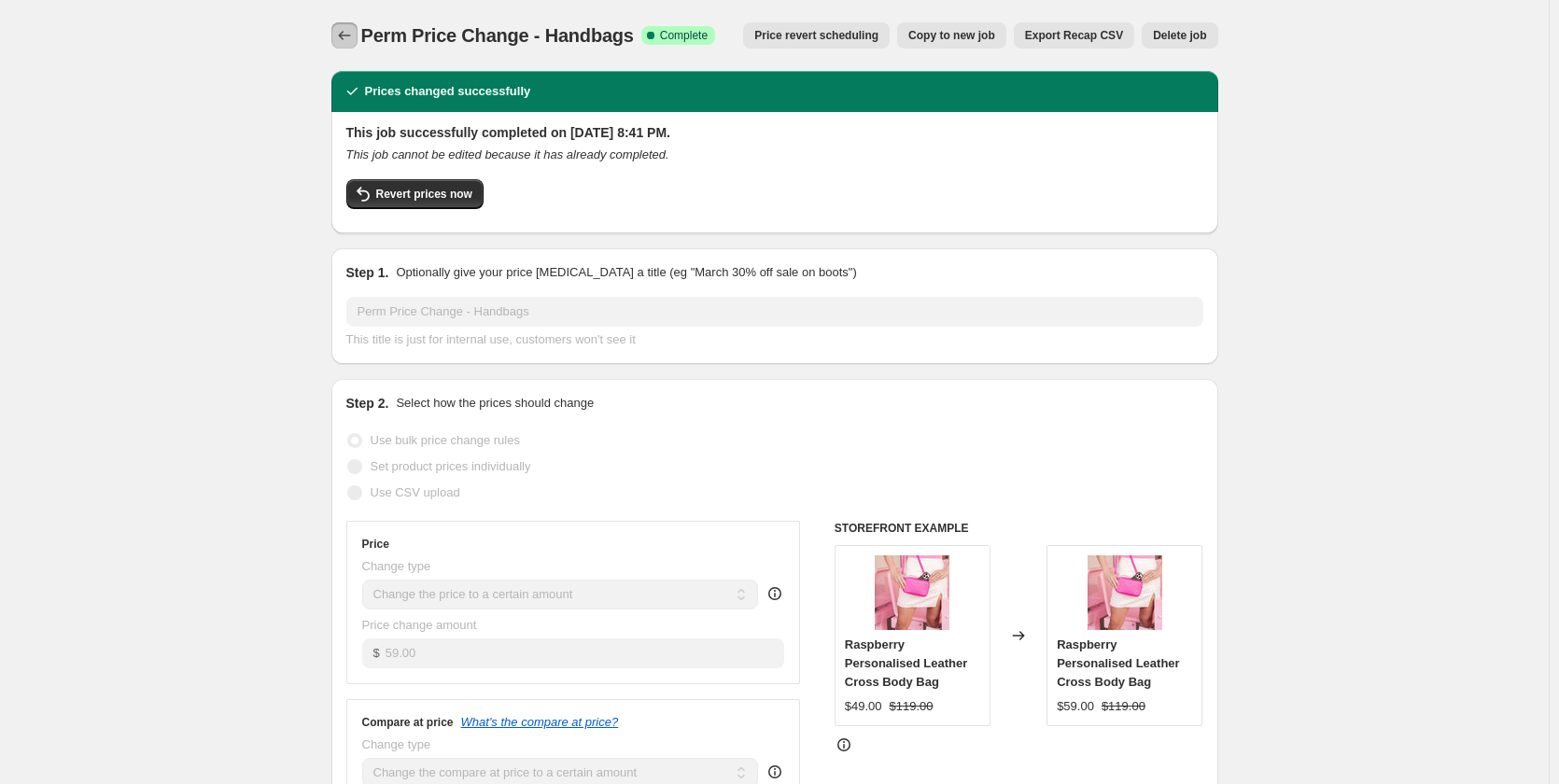
click at [349, 39] on icon "Price change jobs" at bounding box center [345, 36] width 19 height 19
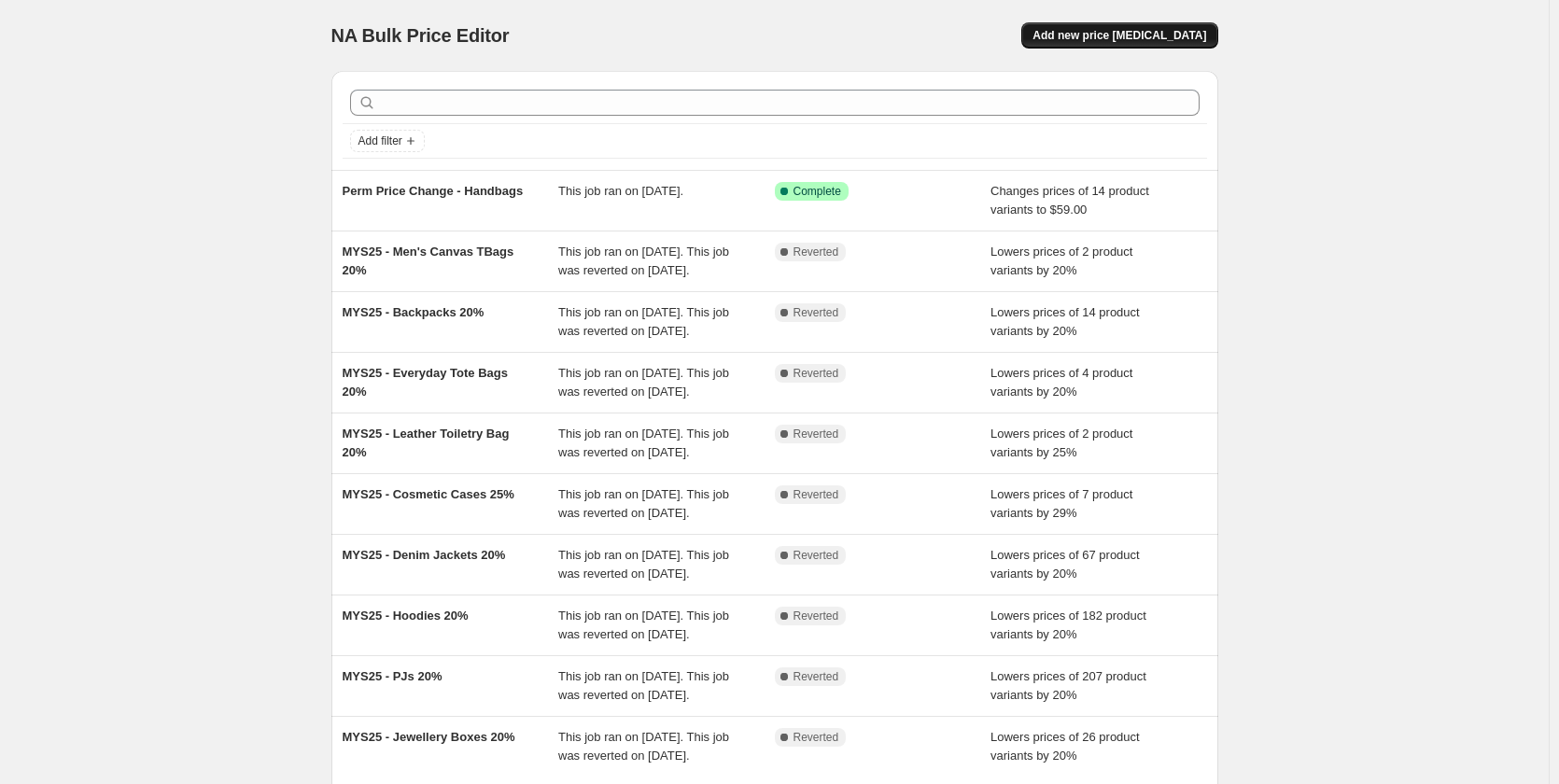
click at [1117, 44] on button "Add new price [MEDICAL_DATA]" at bounding box center [1119, 36] width 196 height 26
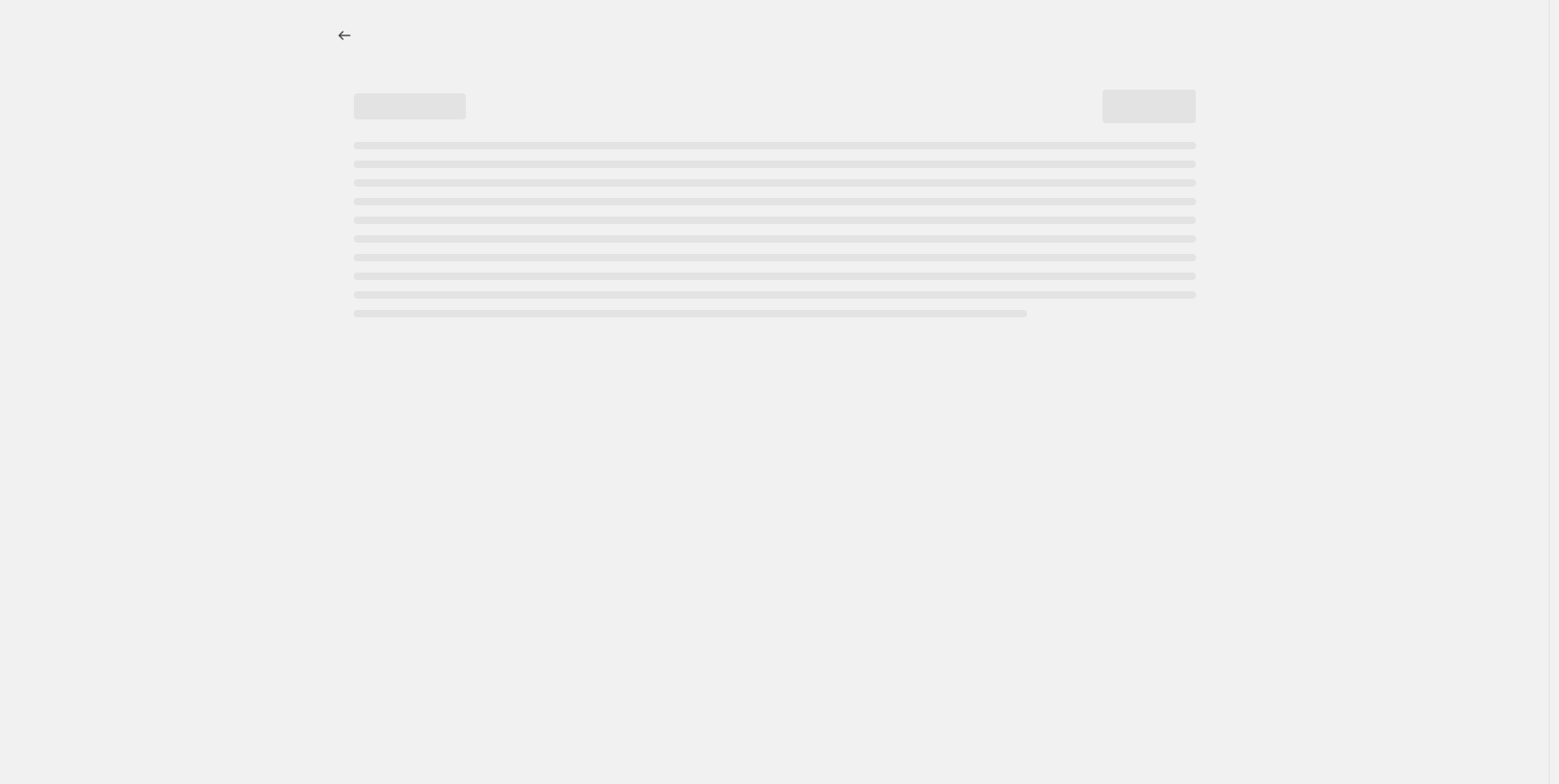
select select "percentage"
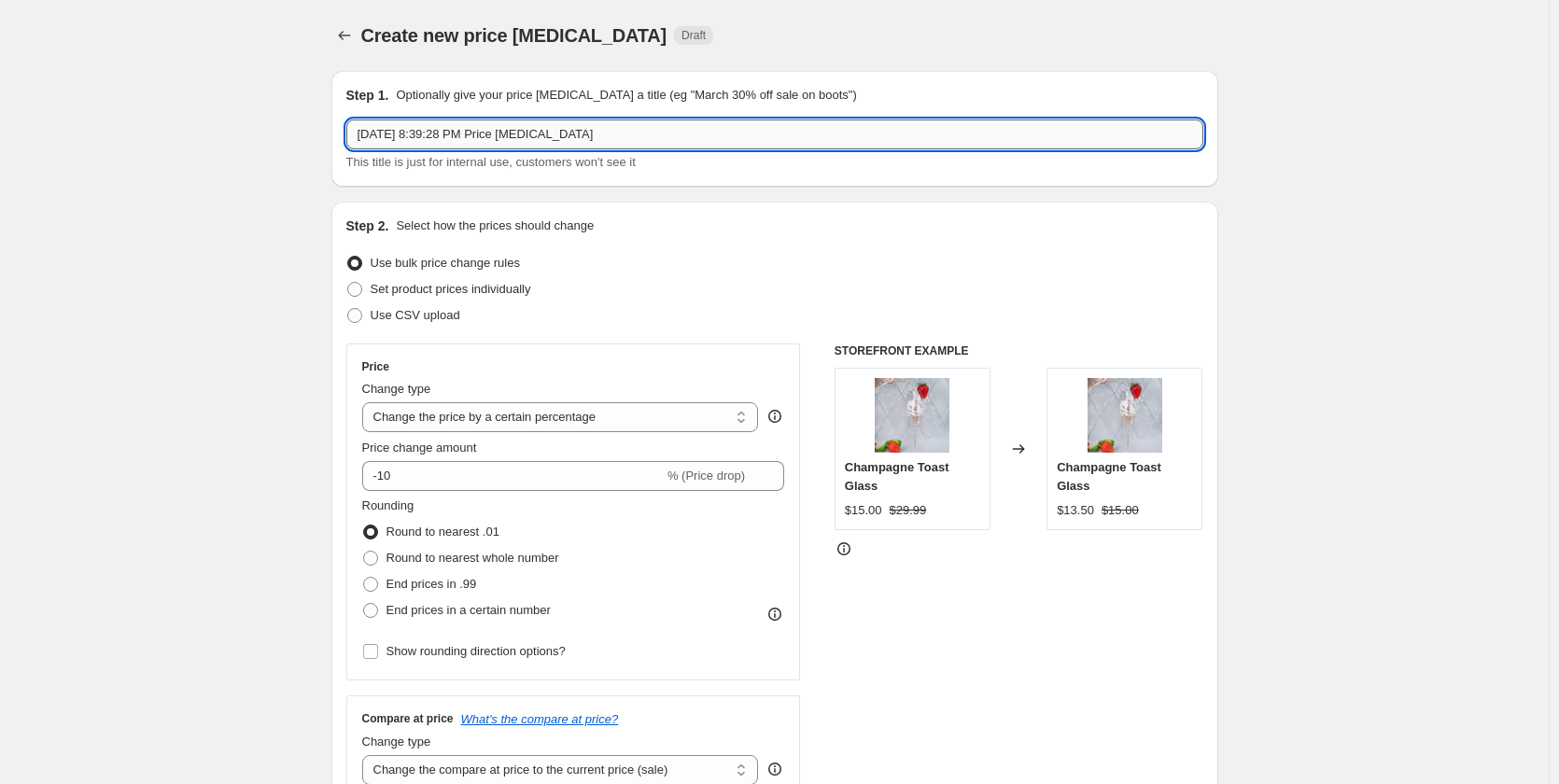
click at [635, 124] on input "[DATE] 8:39:28 PM Price [MEDICAL_DATA]" at bounding box center [775, 134] width 857 height 30
drag, startPoint x: 656, startPoint y: 134, endPoint x: 316, endPoint y: 105, distance: 341.2
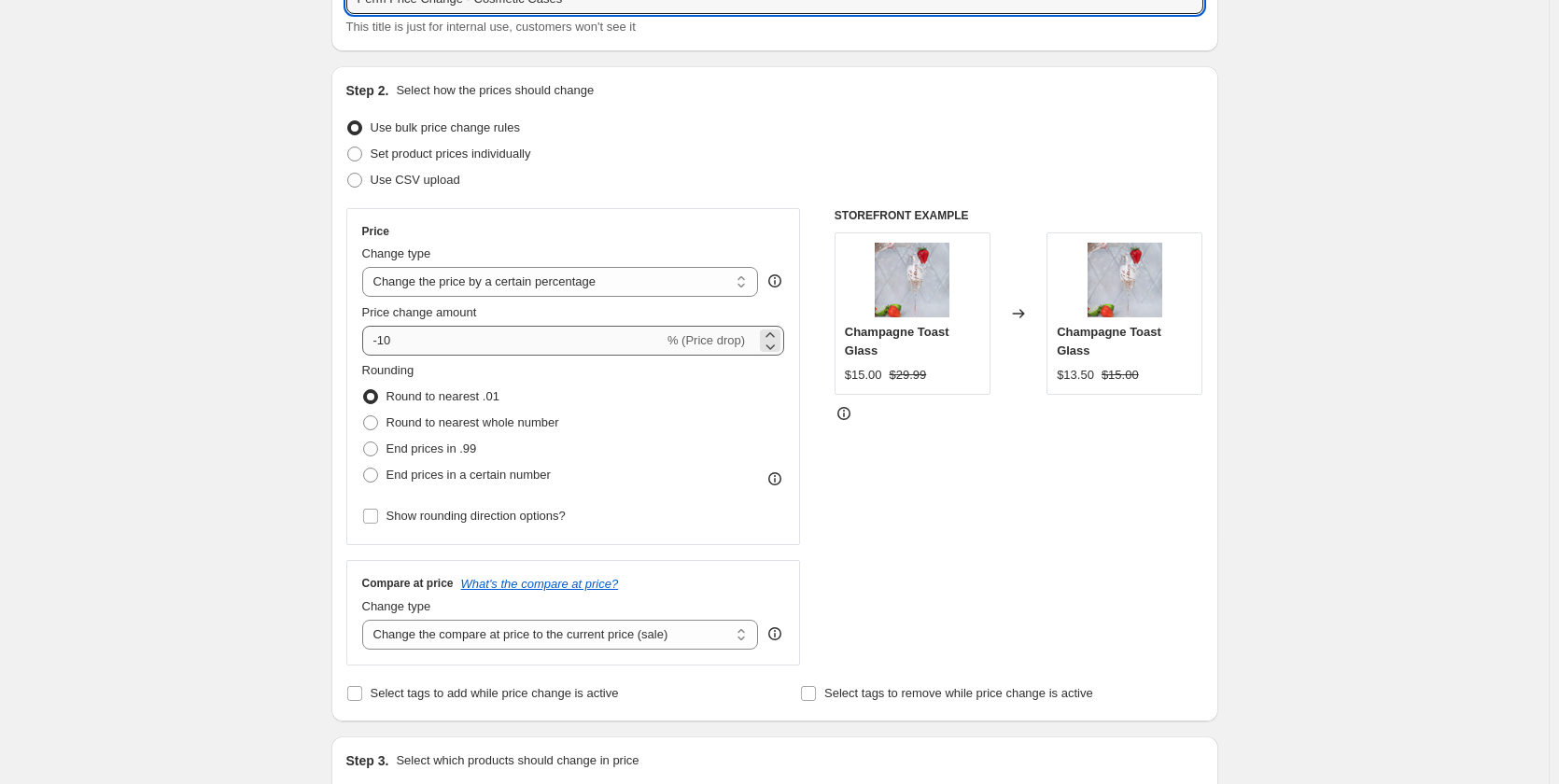
scroll to position [187, 0]
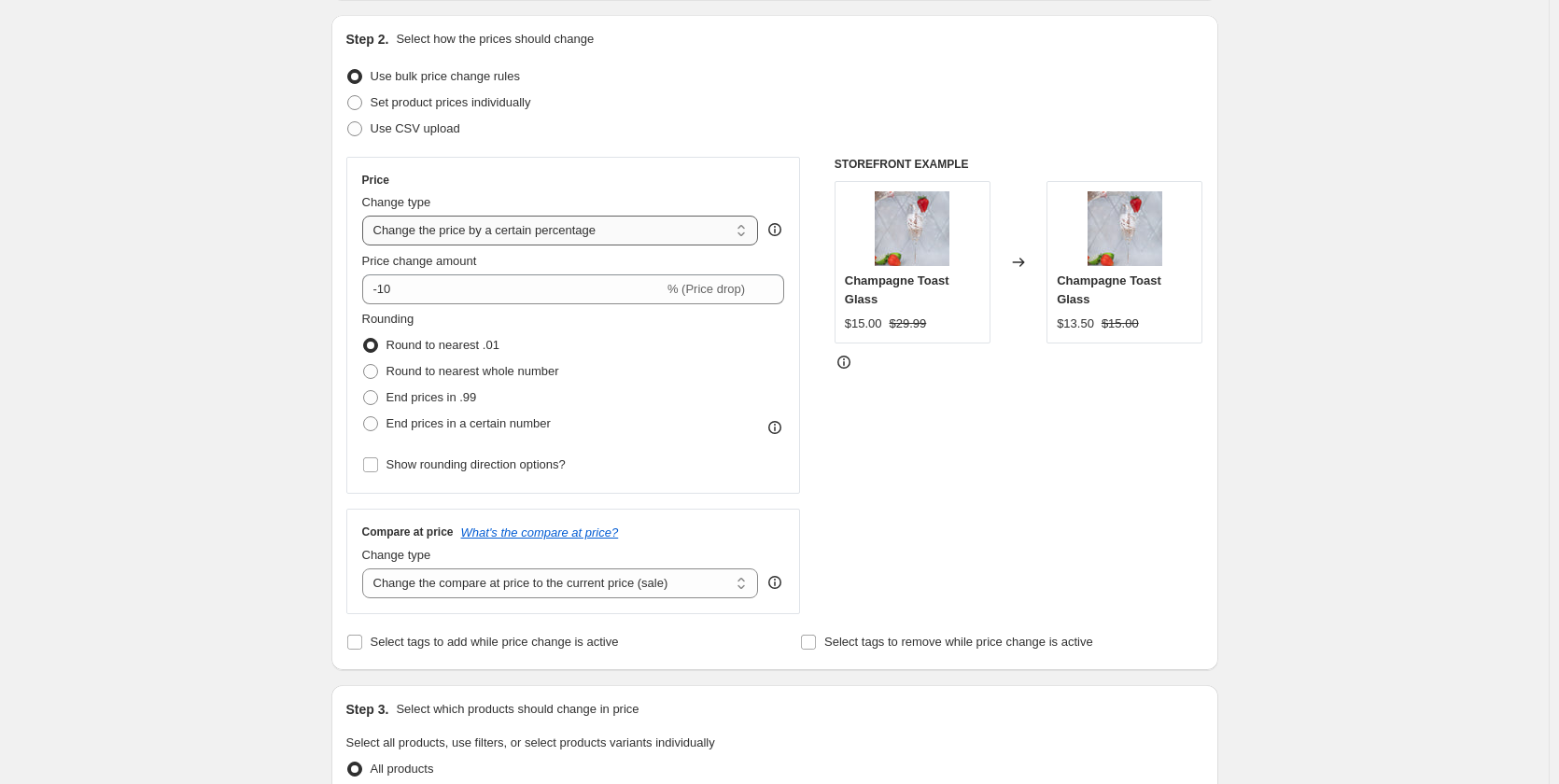
type input "Perm Price Change - Cosmetic Cases"
click at [615, 237] on select "Change the price to a certain amount Change the price by a certain amount Chang…" at bounding box center [561, 231] width 396 height 30
click at [656, 195] on div "Change type" at bounding box center [561, 203] width 396 height 19
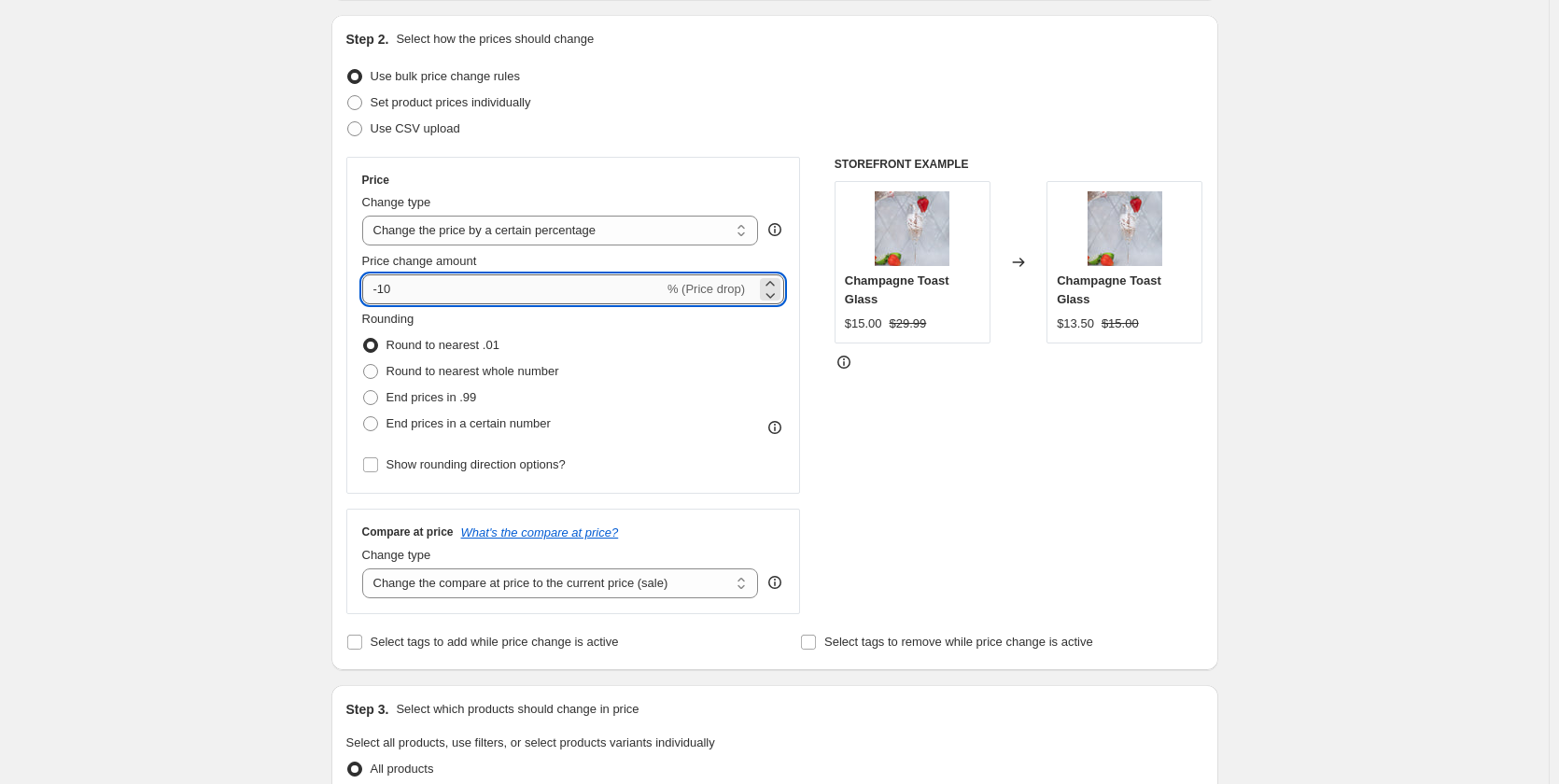
click at [463, 286] on input "-10" at bounding box center [513, 289] width 301 height 30
type input "-1"
type input "-20"
click at [979, 452] on div "STOREFRONT EXAMPLE Champagne Toast Glass $15.00 $29.99 Changed to Champagne Toa…" at bounding box center [1019, 385] width 369 height 457
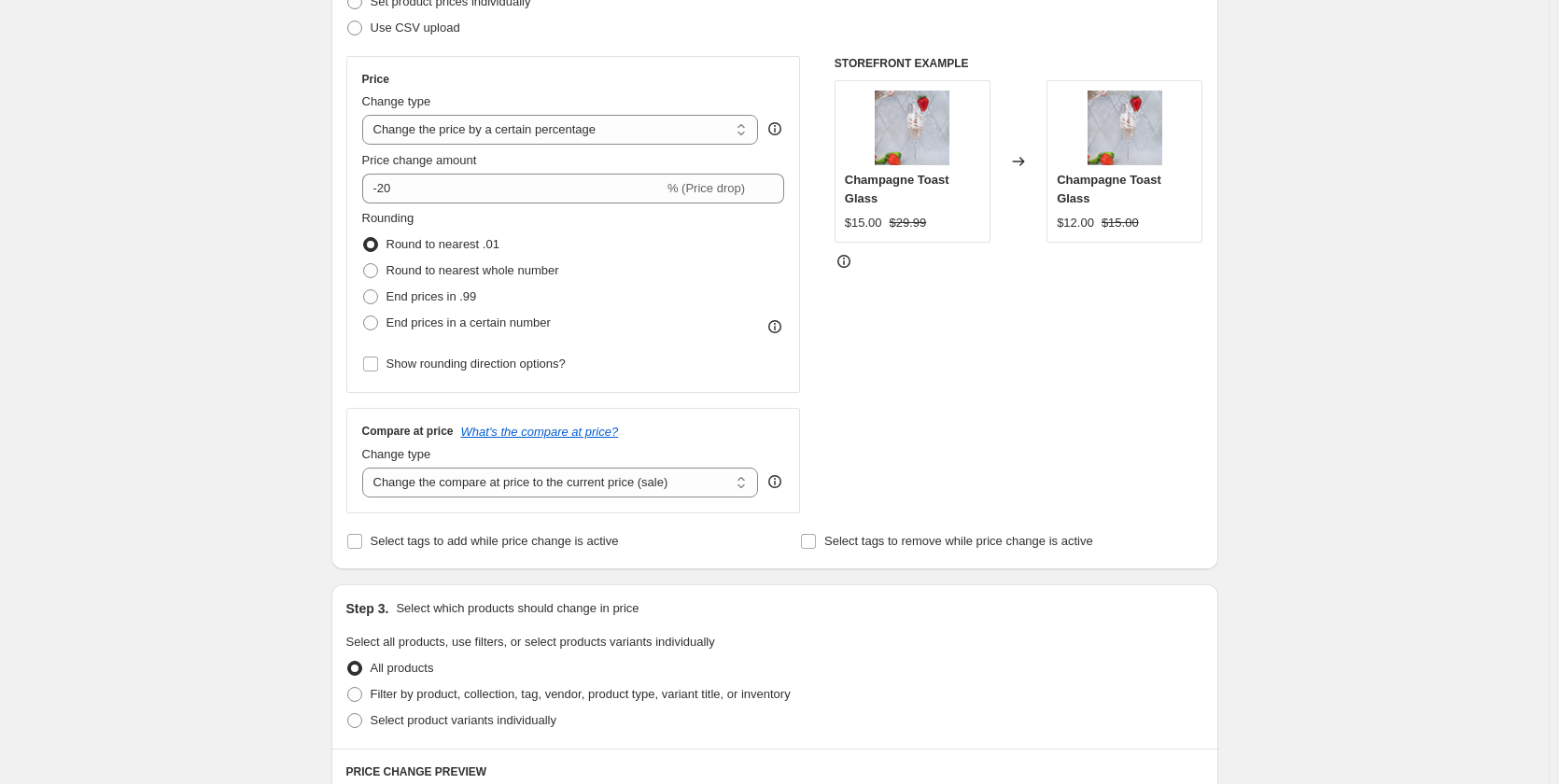
scroll to position [560, 0]
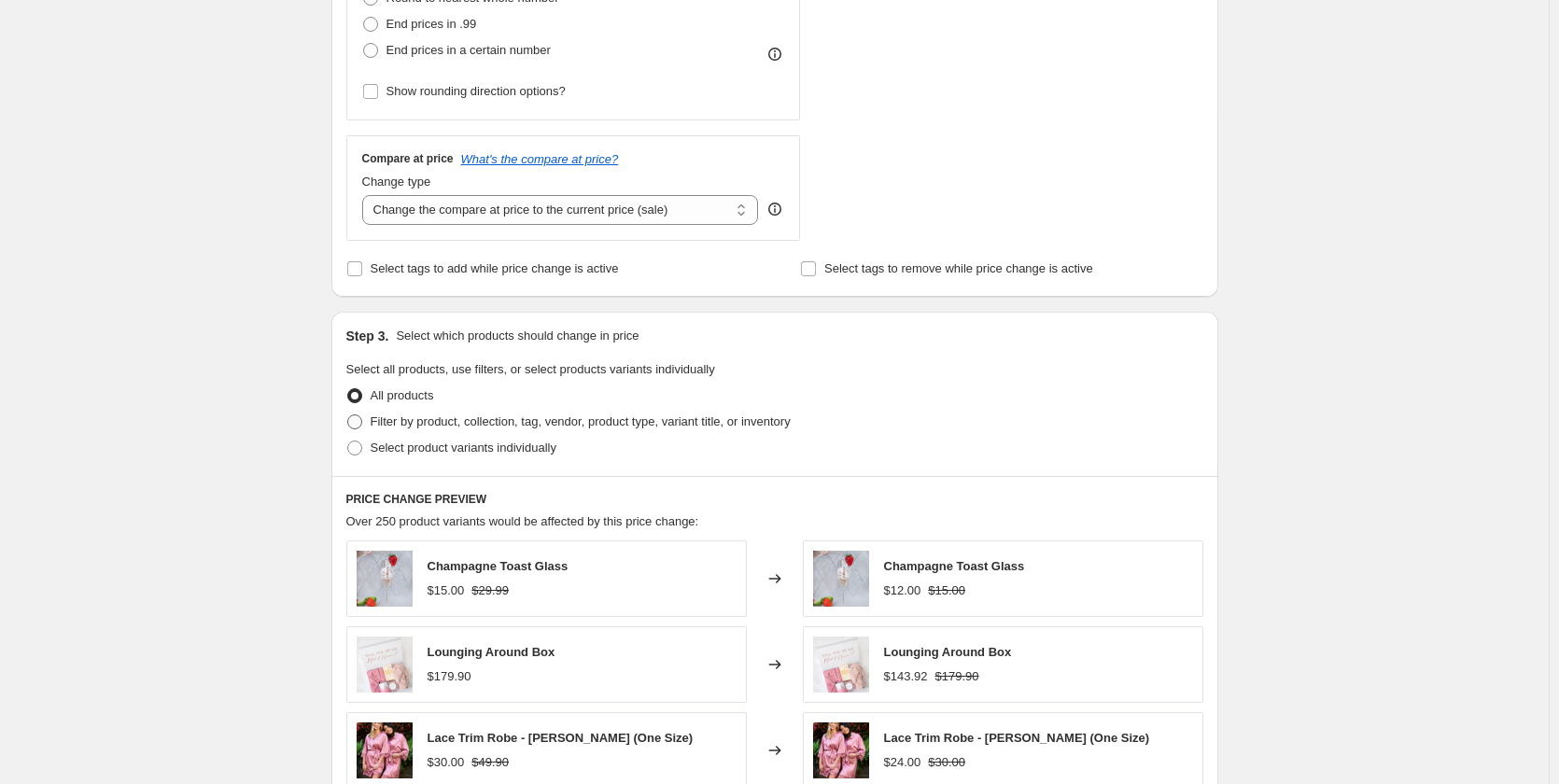
click at [573, 426] on span "Filter by product, collection, tag, vendor, product type, variant title, or inv…" at bounding box center [580, 421] width 420 height 14
click at [348, 415] on input "Filter by product, collection, tag, vendor, product type, variant title, or inv…" at bounding box center [347, 414] width 1 height 1
radio input "true"
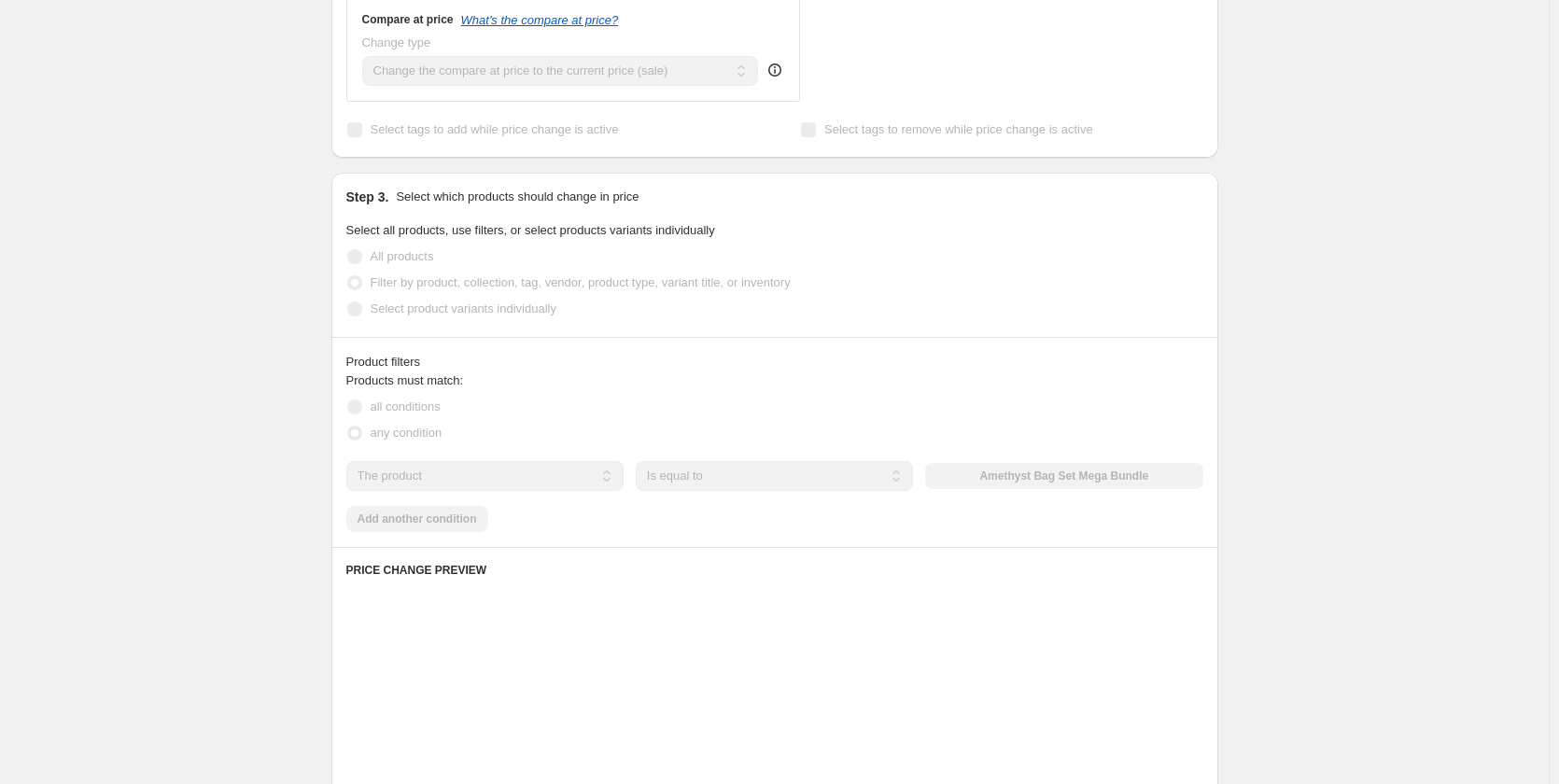
scroll to position [746, 0]
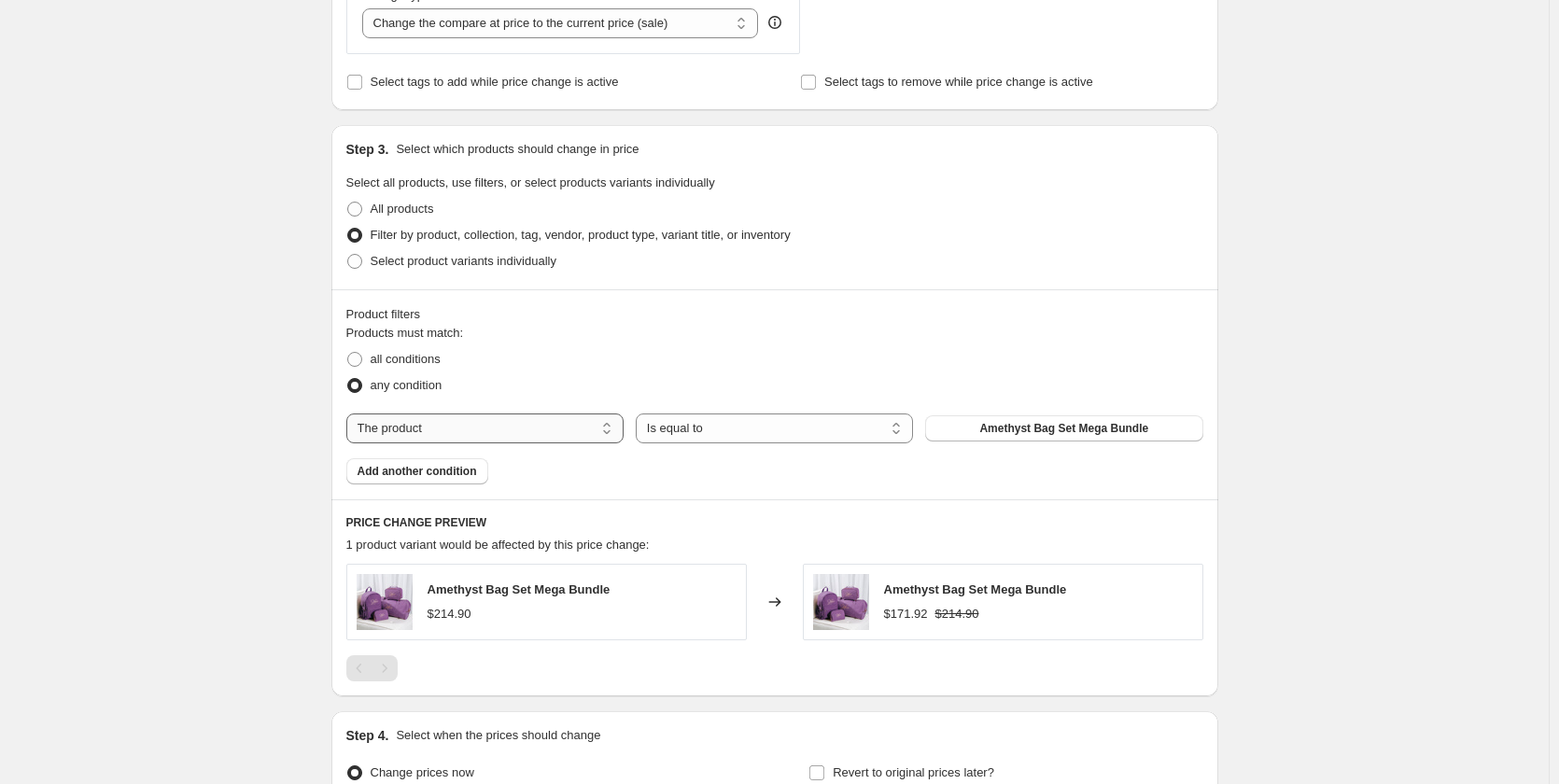
click at [579, 427] on select "The product The product's collection The product's tag The product's vendor The…" at bounding box center [485, 428] width 277 height 30
select select "collection"
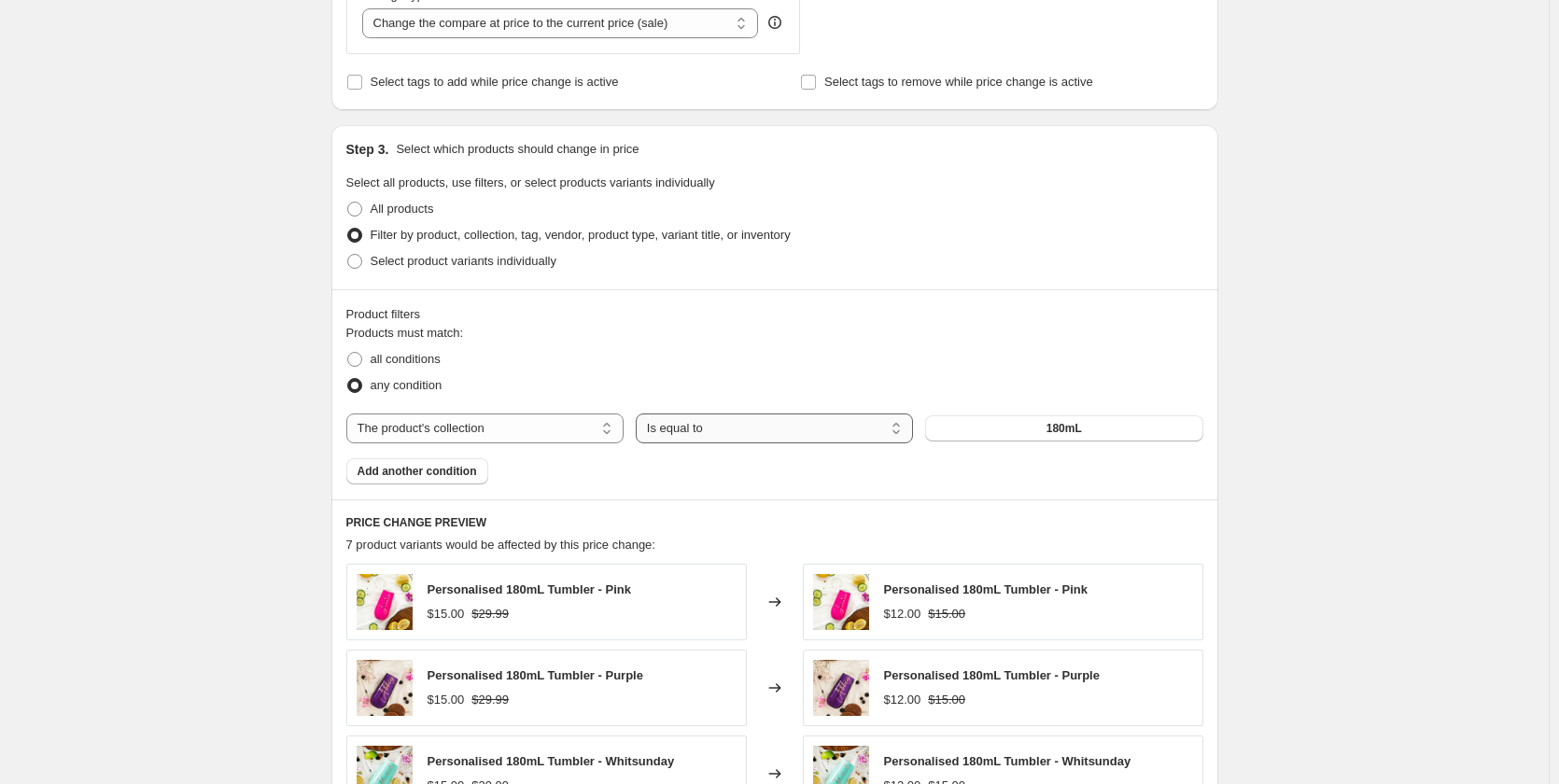
click at [765, 433] on select "Is equal to Is not equal to" at bounding box center [774, 428] width 277 height 30
click at [1004, 433] on button "180mL" at bounding box center [1063, 428] width 277 height 26
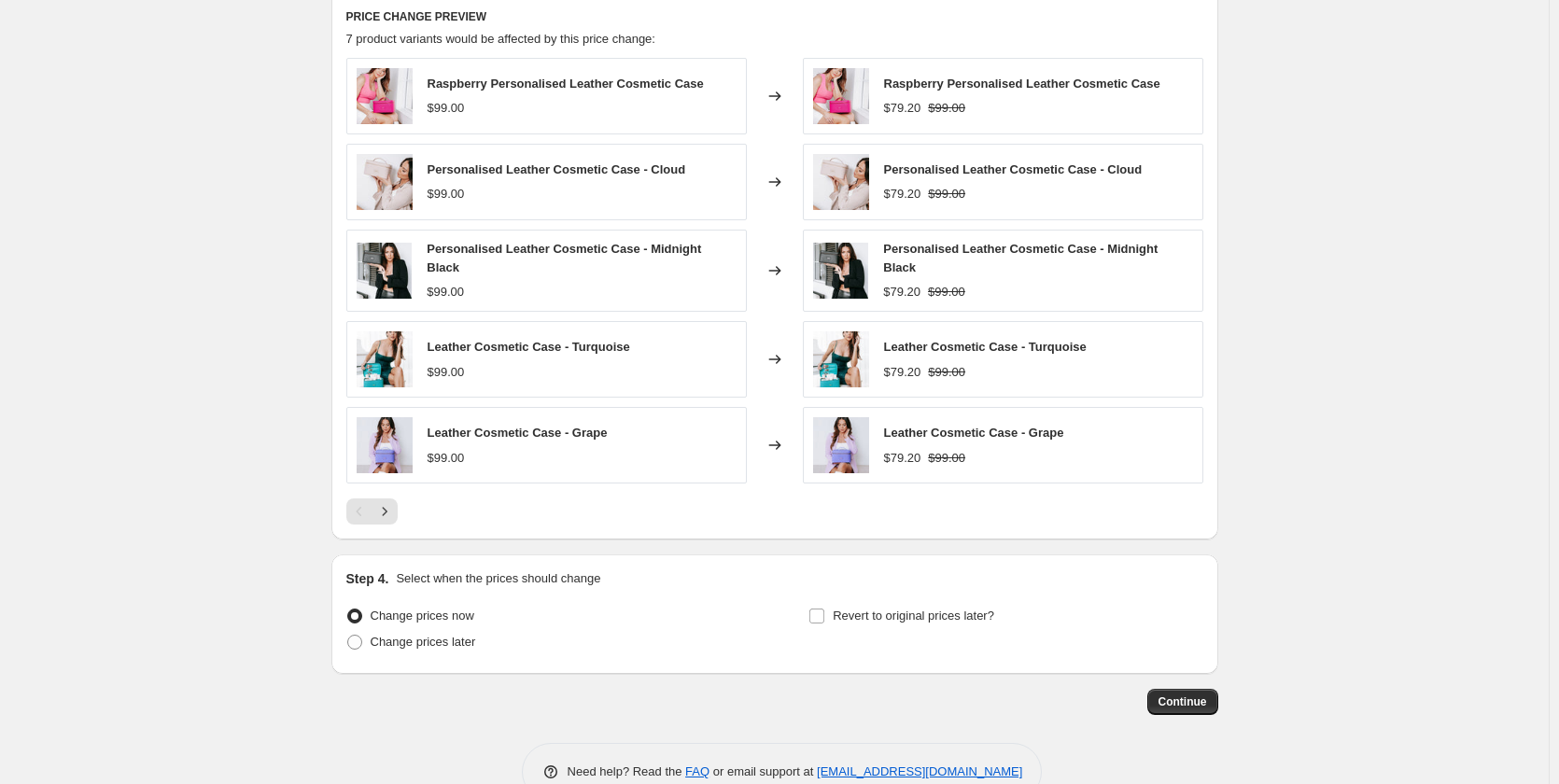
scroll to position [1293, 0]
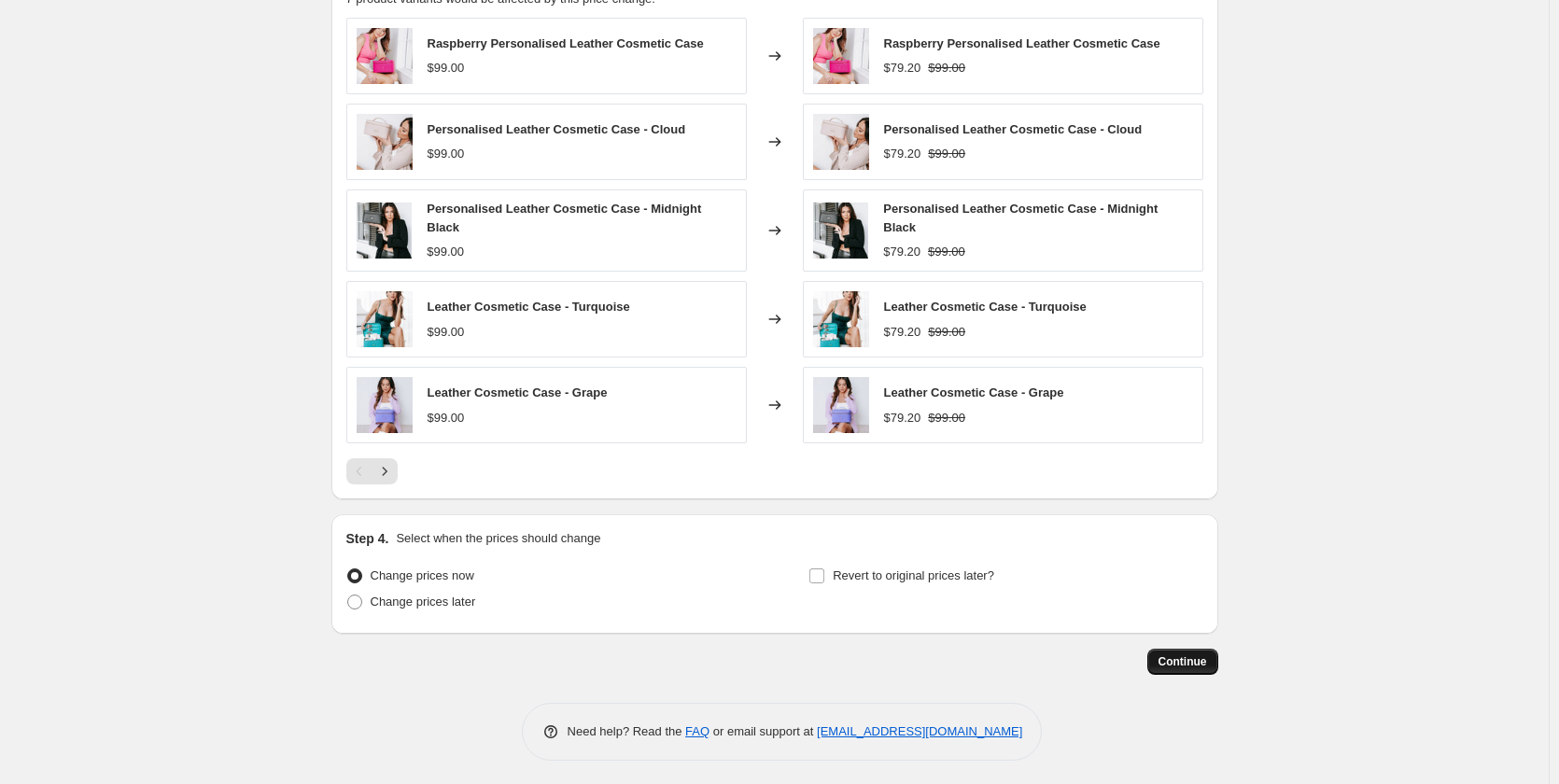
click at [1178, 654] on span "Continue" at bounding box center [1183, 662] width 49 height 15
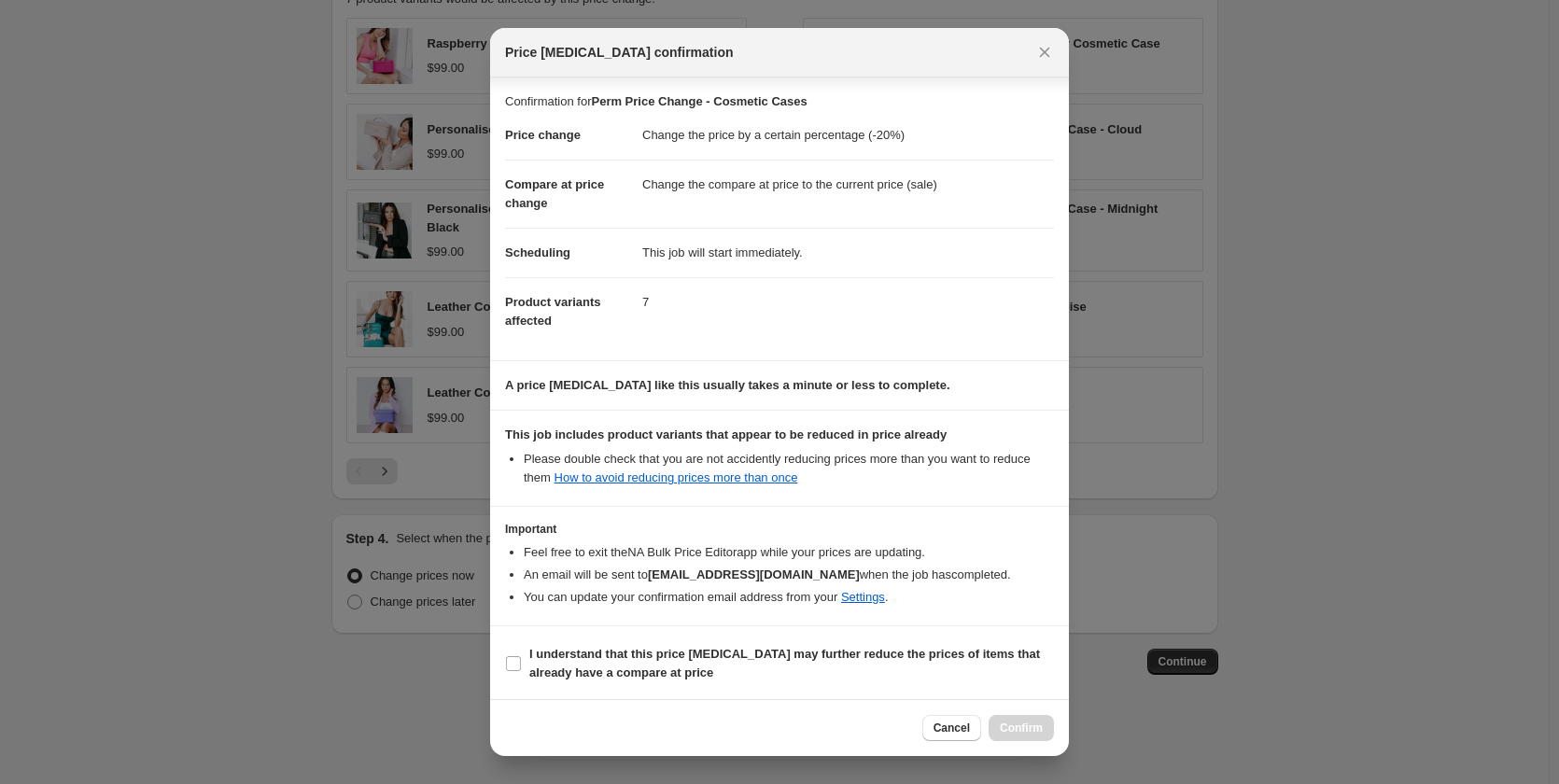
scroll to position [2, 0]
click at [771, 653] on b "I understand that this price [MEDICAL_DATA] may further reduce the prices of it…" at bounding box center [785, 661] width 511 height 33
click at [521, 654] on input "I understand that this price [MEDICAL_DATA] may further reduce the prices of it…" at bounding box center [514, 662] width 15 height 15
checkbox input "true"
click at [1043, 737] on button "Confirm" at bounding box center [1022, 728] width 66 height 26
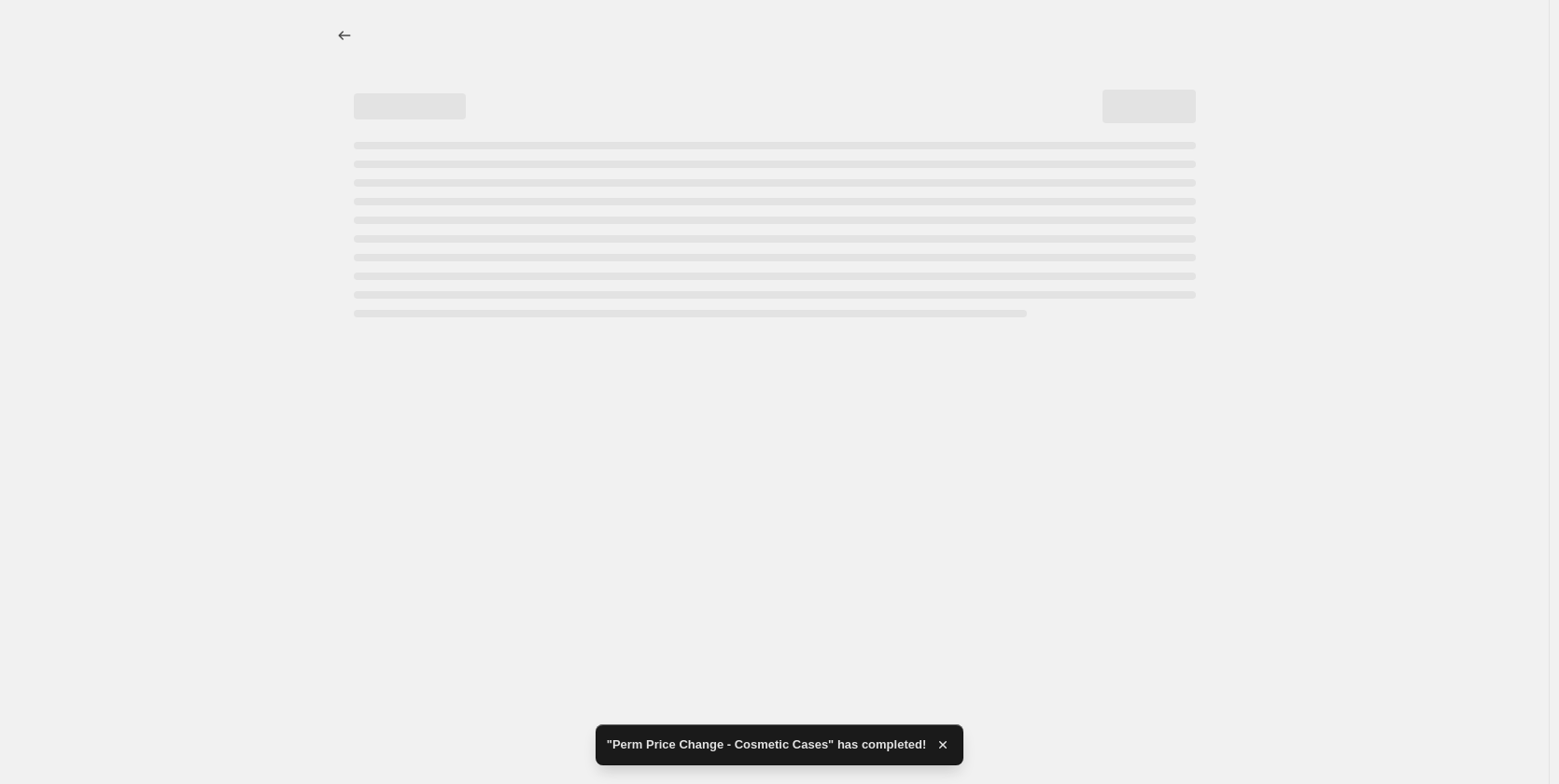
select select "percentage"
select select "collection"
